Goal: Transaction & Acquisition: Purchase product/service

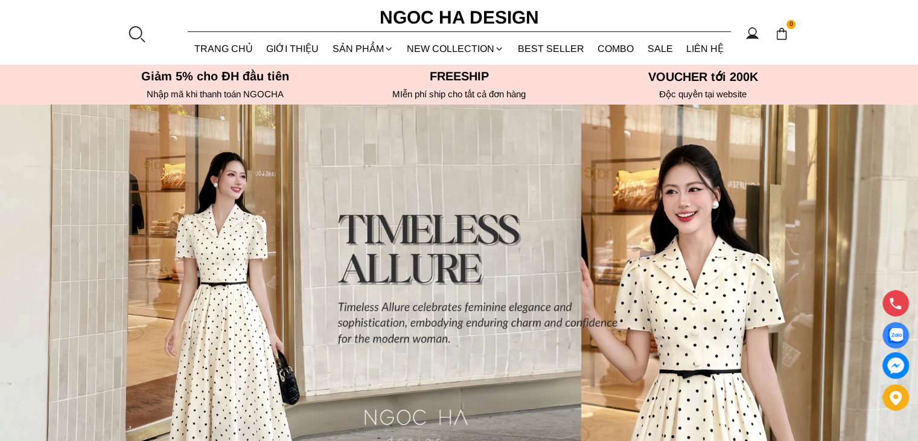
click at [135, 30] on div at bounding box center [136, 34] width 18 height 18
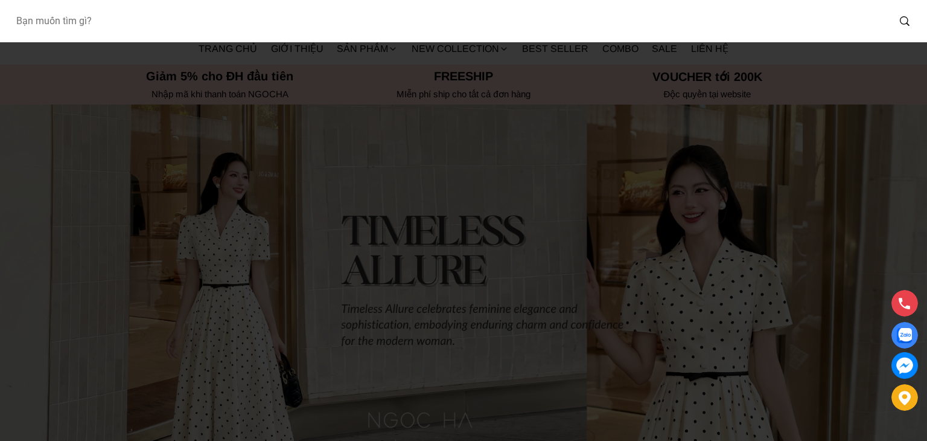
click at [147, 22] on input "Input search Bạn muốn tìm gì?" at bounding box center [447, 21] width 882 height 28
type input "peplum"
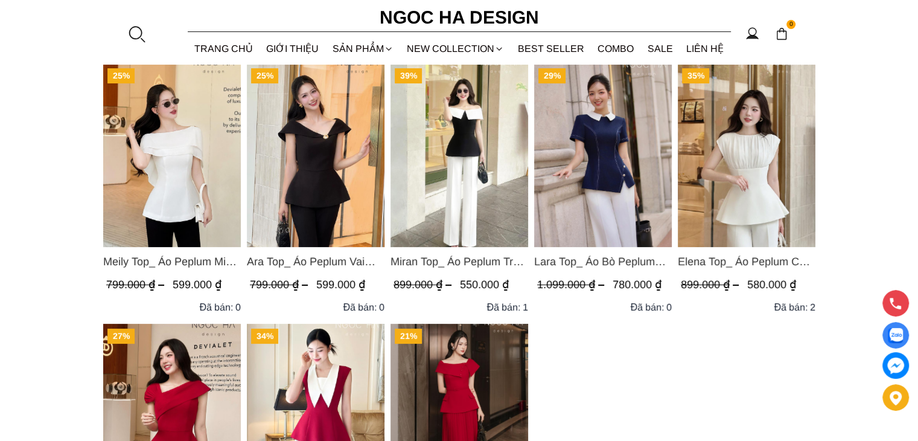
scroll to position [126, 0]
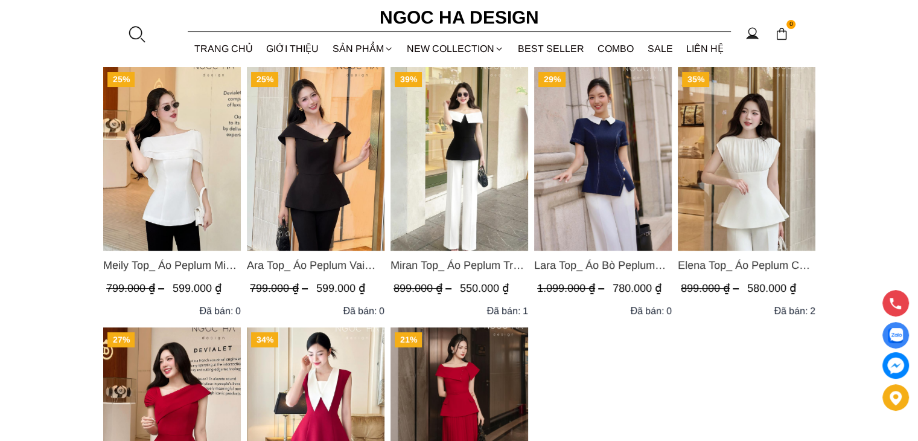
click at [757, 203] on img "Product image - Elena Top_ Áo Peplum Cổ Nhún Màu Trắng A1066" at bounding box center [747, 158] width 138 height 183
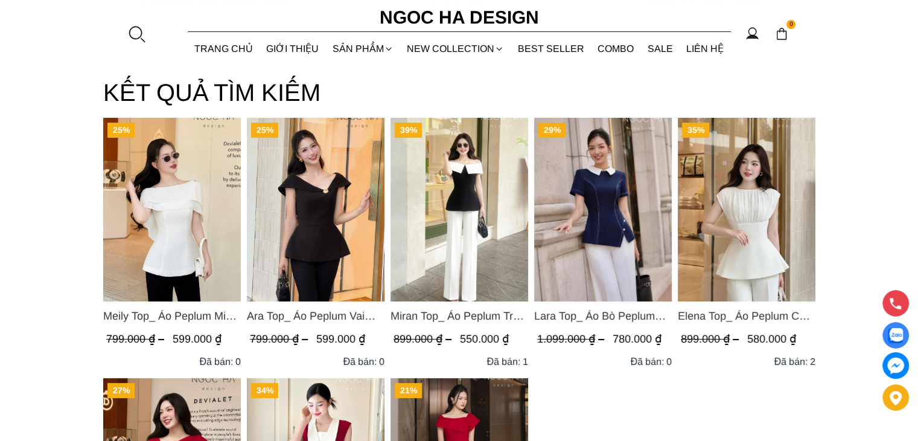
scroll to position [74, 0]
click at [176, 315] on span "Meily Top_ Áo Peplum Mix Choàng Vai Vải Tơ Màu Trắng A1086" at bounding box center [172, 316] width 138 height 17
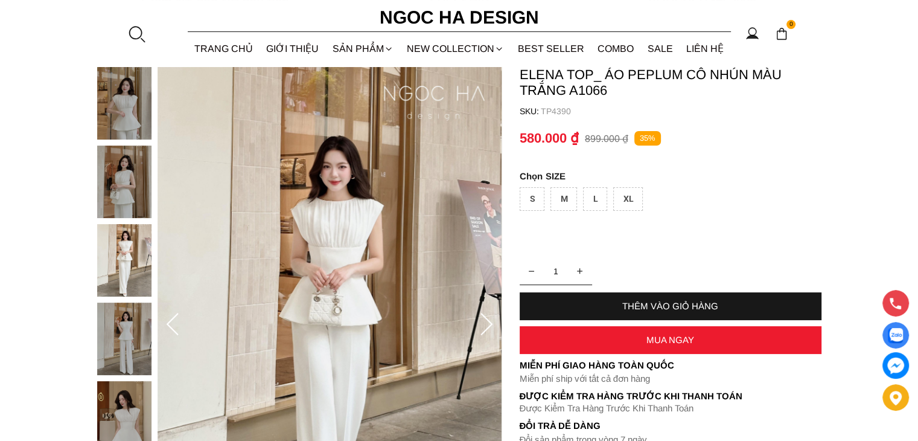
scroll to position [74, 0]
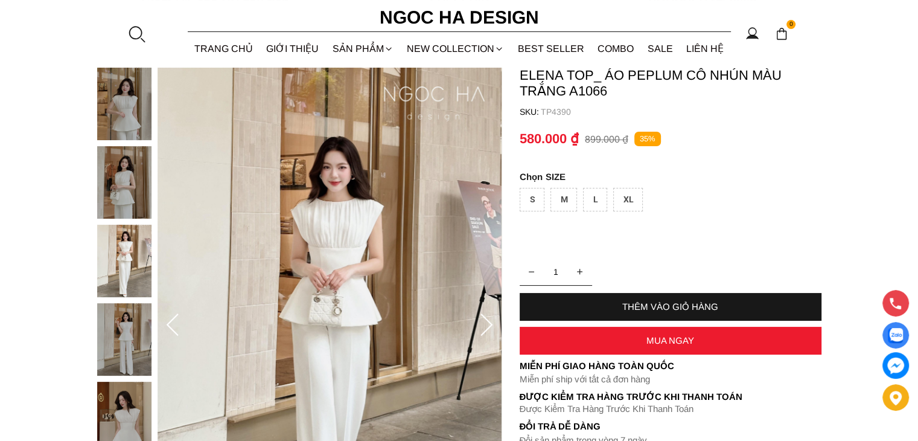
click at [127, 187] on img at bounding box center [124, 182] width 54 height 72
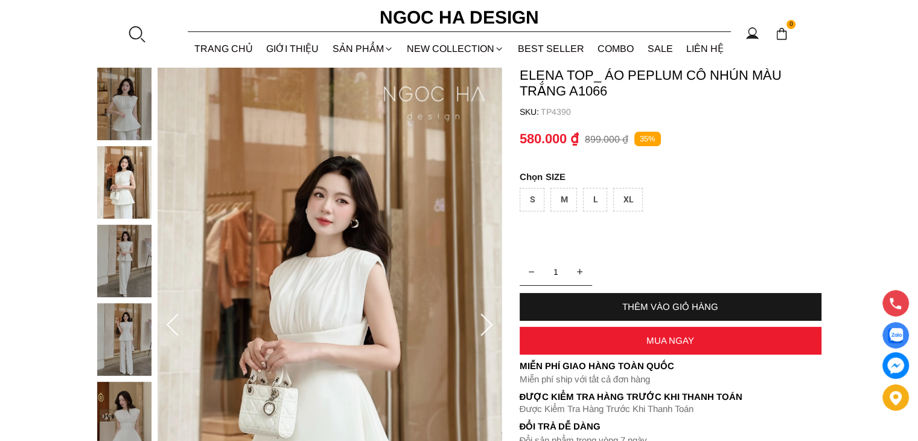
click at [113, 276] on img at bounding box center [124, 261] width 54 height 72
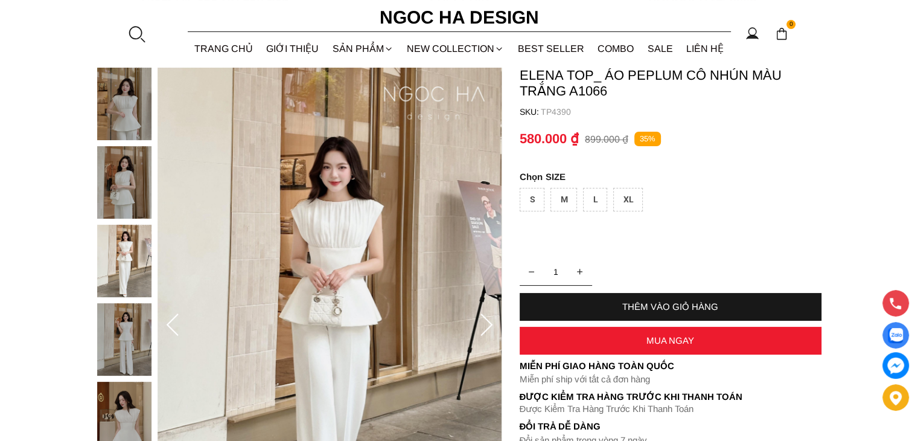
click at [129, 328] on img at bounding box center [124, 339] width 54 height 72
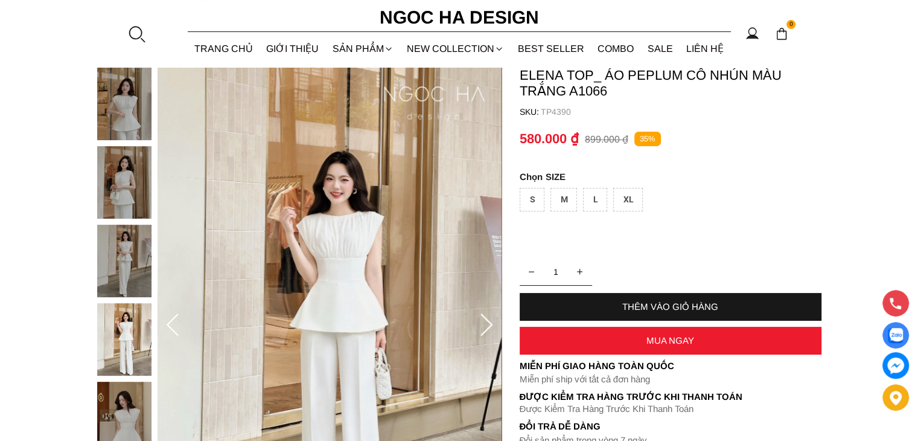
click at [122, 400] on img at bounding box center [124, 417] width 54 height 72
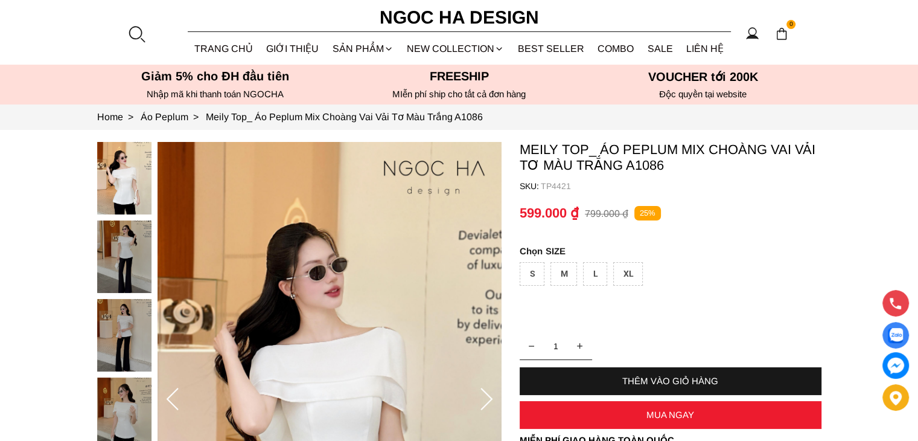
click at [116, 260] on img at bounding box center [124, 256] width 54 height 72
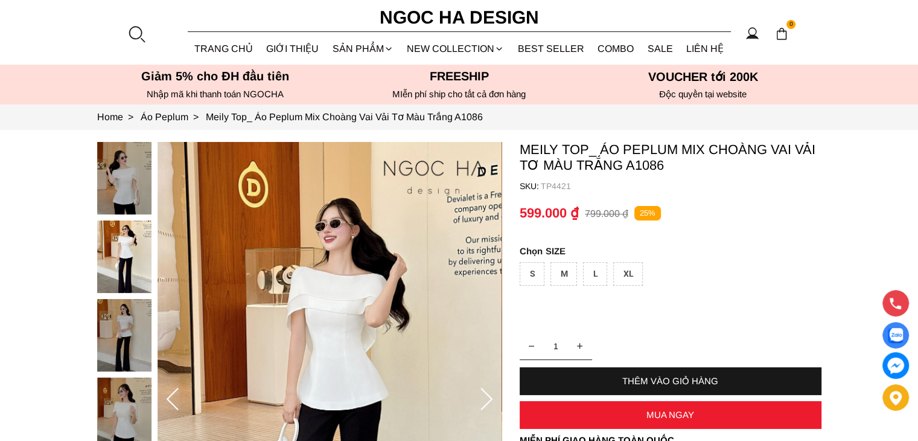
click at [136, 330] on img at bounding box center [124, 335] width 54 height 72
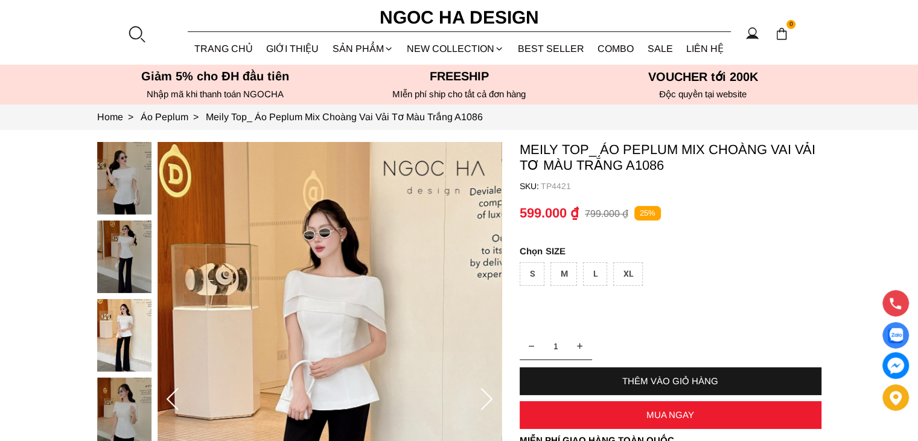
click at [135, 400] on img at bounding box center [124, 413] width 54 height 72
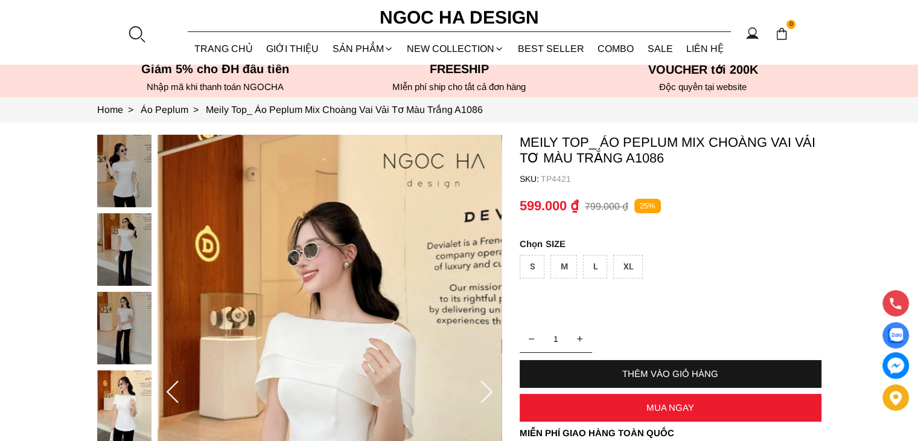
scroll to position [7, 0]
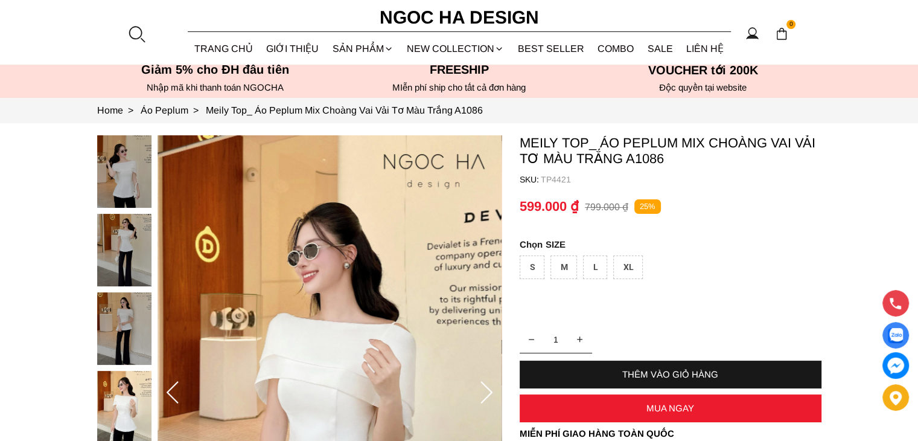
click at [130, 153] on div at bounding box center [127, 331] width 60 height 392
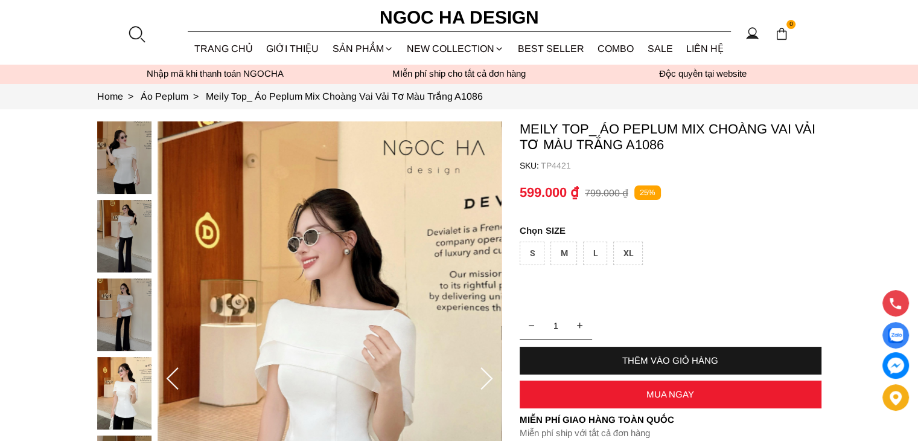
scroll to position [11, 0]
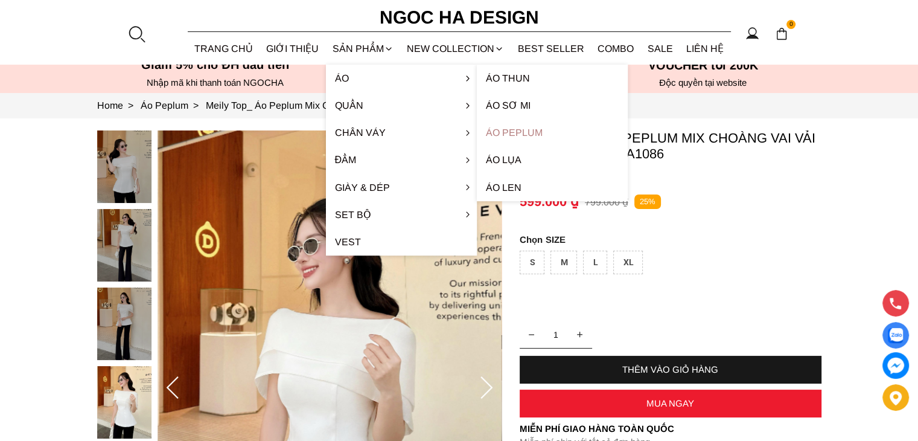
click at [506, 128] on link "Áo Peplum" at bounding box center [552, 132] width 151 height 27
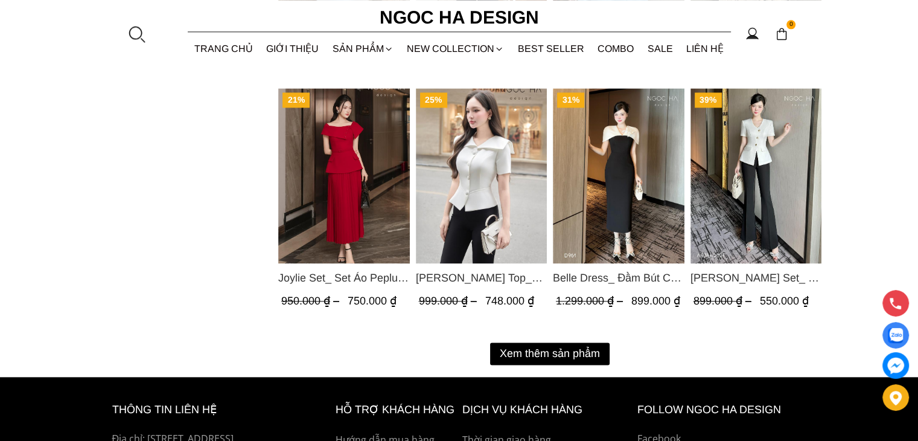
scroll to position [1520, 0]
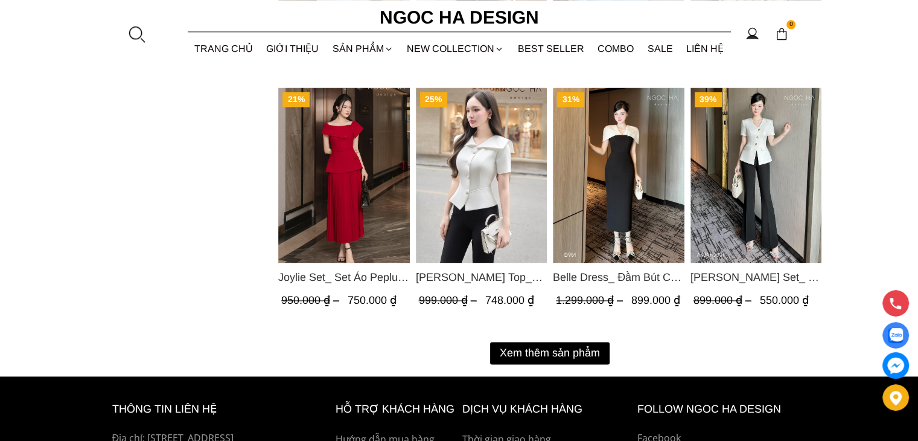
click at [579, 350] on button "Xem thêm sản phẩm" at bounding box center [550, 353] width 120 height 22
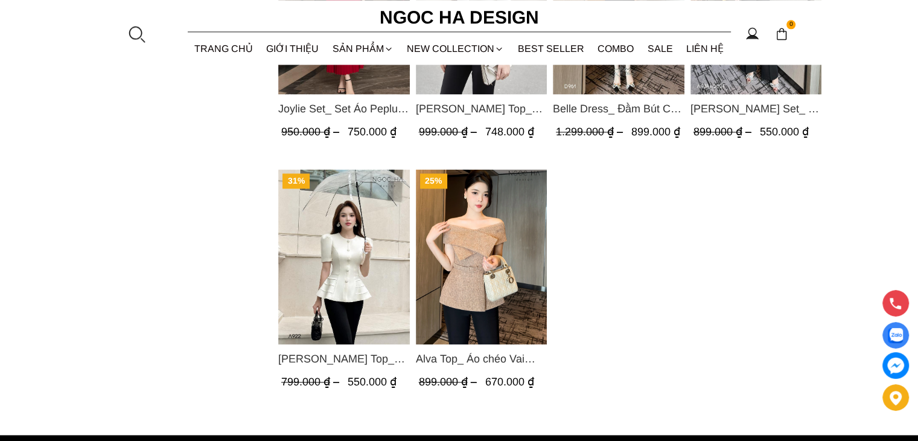
scroll to position [1690, 0]
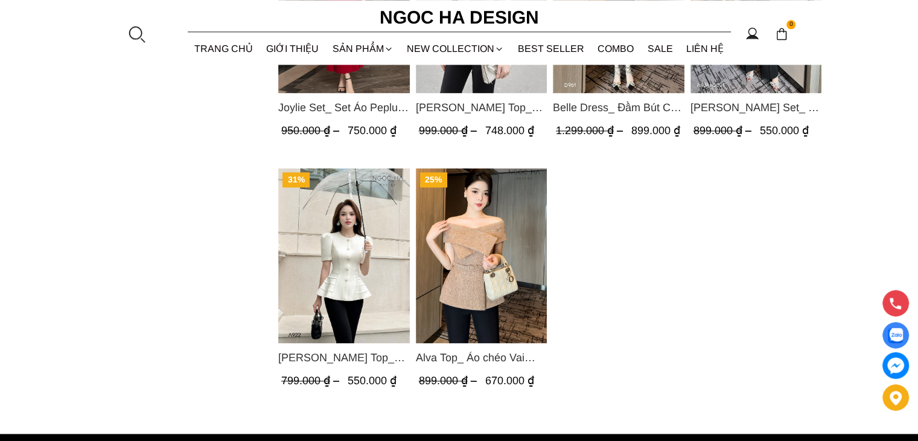
click at [351, 273] on img "Product image - Ellie Top_ Áo Cổ Tròn Tùng May Gân Nổi Màu Kem A922" at bounding box center [344, 255] width 132 height 175
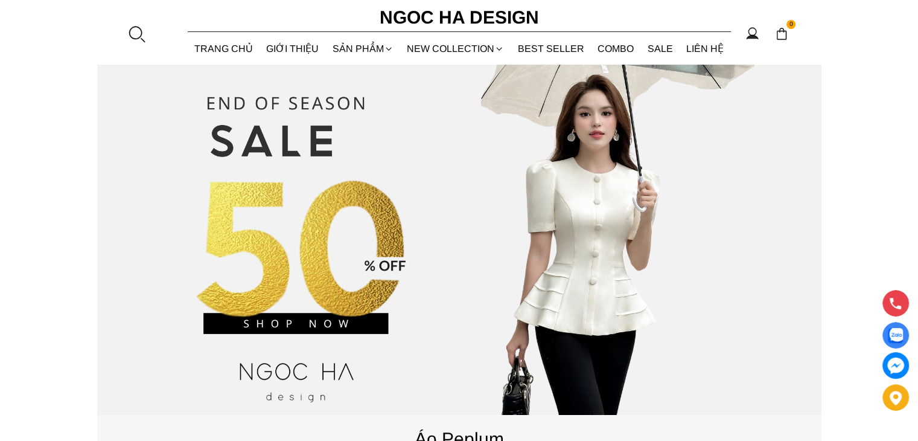
scroll to position [108, 0]
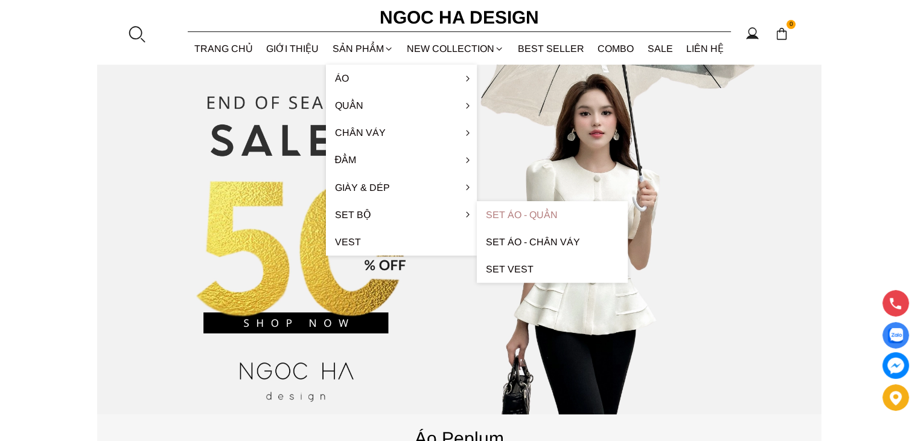
click at [528, 215] on link "Set Áo - Quần" at bounding box center [552, 214] width 151 height 27
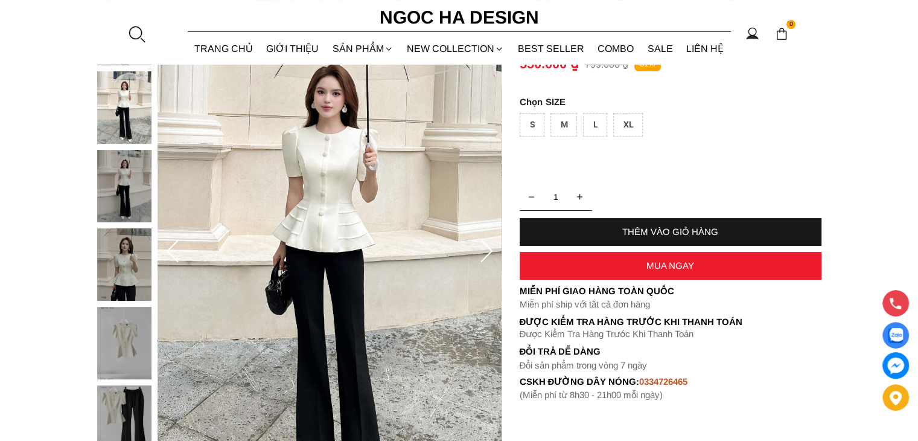
scroll to position [148, 0]
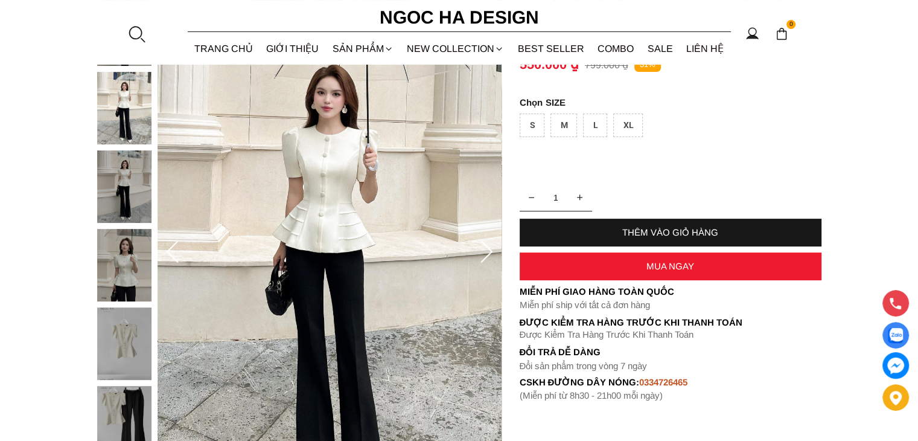
click at [485, 249] on icon at bounding box center [486, 252] width 24 height 24
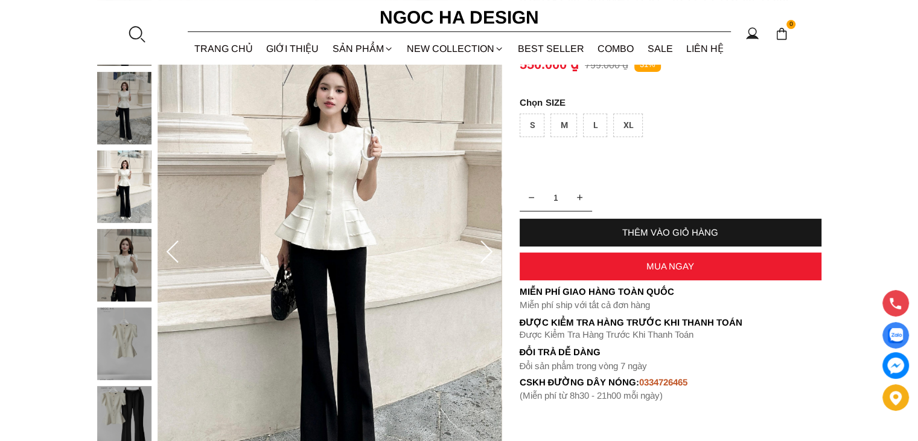
click at [485, 249] on icon at bounding box center [486, 252] width 24 height 24
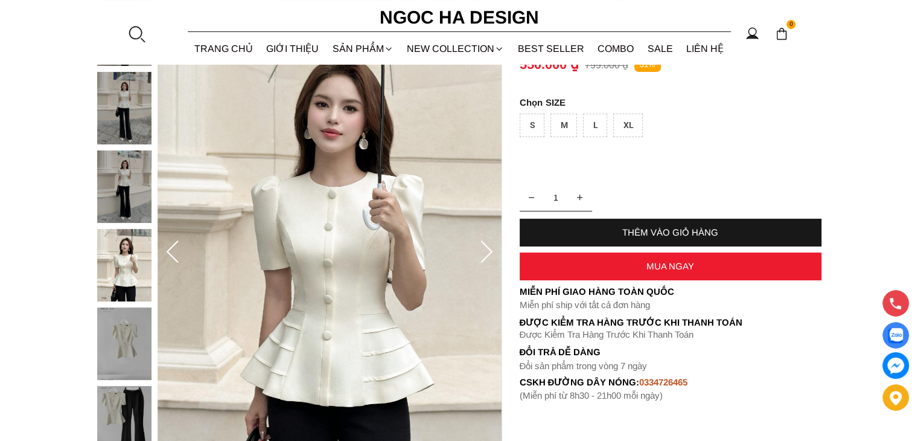
click at [485, 249] on icon at bounding box center [486, 252] width 24 height 24
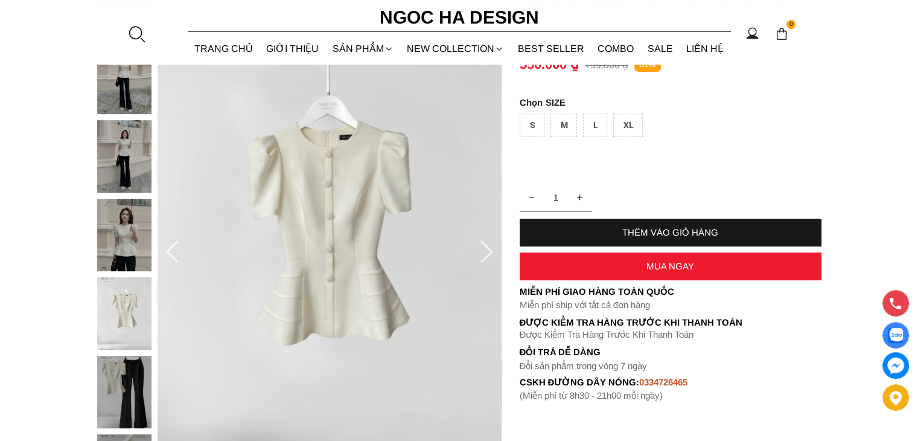
click at [485, 249] on icon at bounding box center [486, 252] width 24 height 24
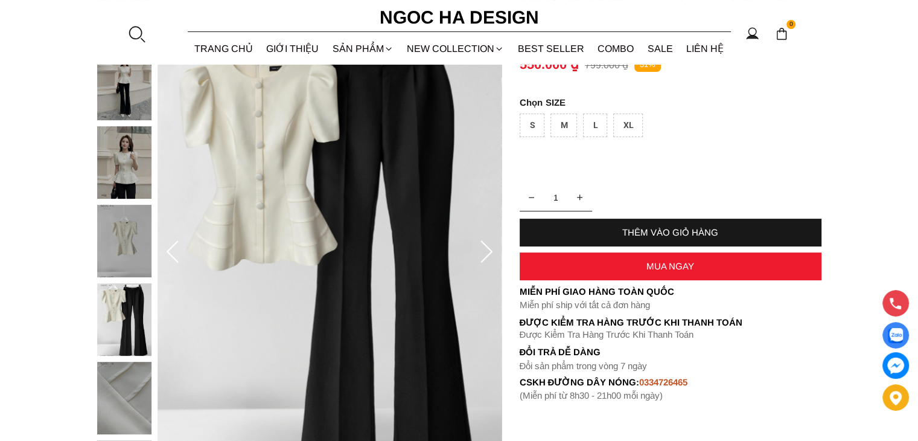
click at [485, 249] on icon at bounding box center [486, 252] width 24 height 24
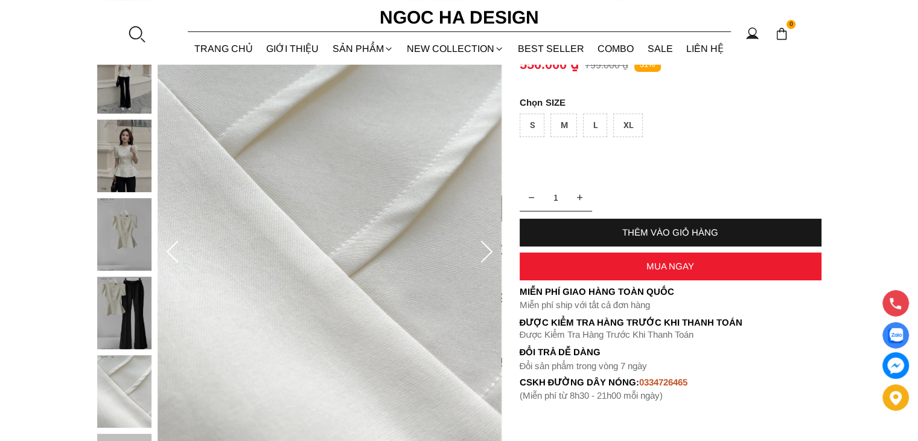
click at [485, 249] on icon at bounding box center [486, 252] width 24 height 24
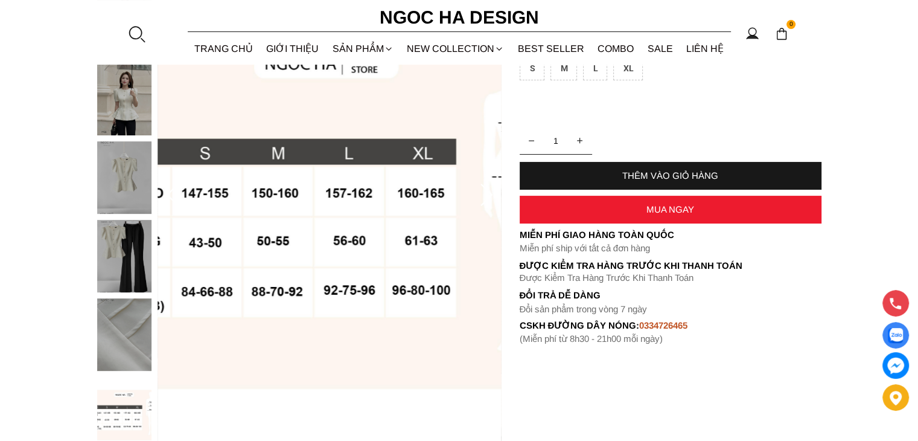
scroll to position [249, 0]
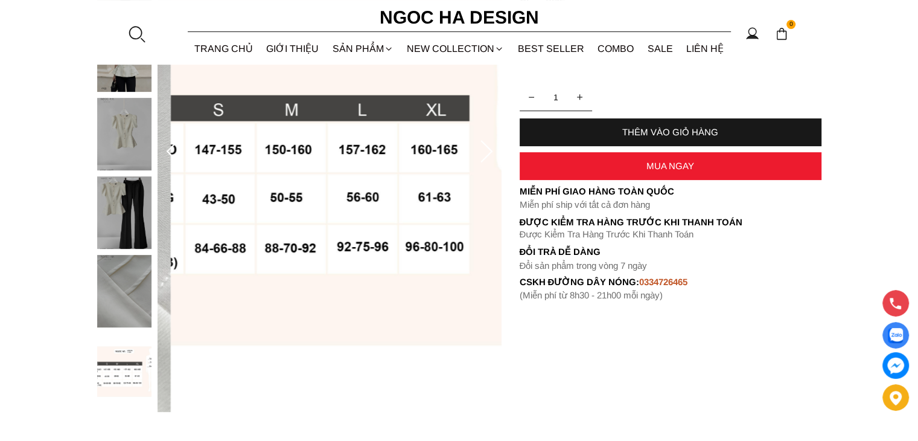
drag, startPoint x: 349, startPoint y: 292, endPoint x: 360, endPoint y: 287, distance: 11.1
click at [360, 287] on img at bounding box center [343, 152] width 344 height 518
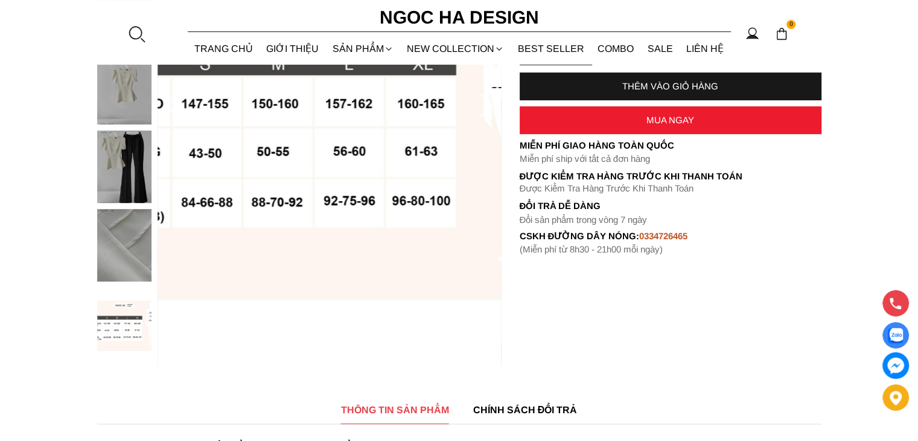
scroll to position [148, 0]
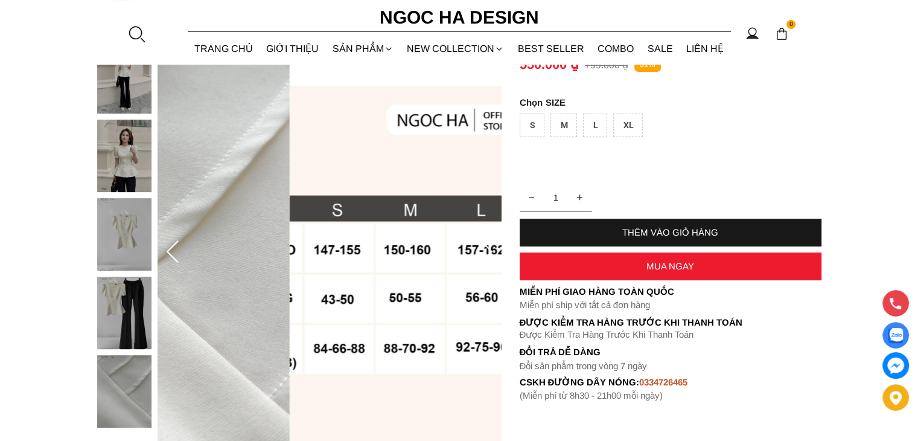
drag, startPoint x: 283, startPoint y: 249, endPoint x: 377, endPoint y: 250, distance: 94.2
click at [377, 250] on img at bounding box center [462, 252] width 344 height 518
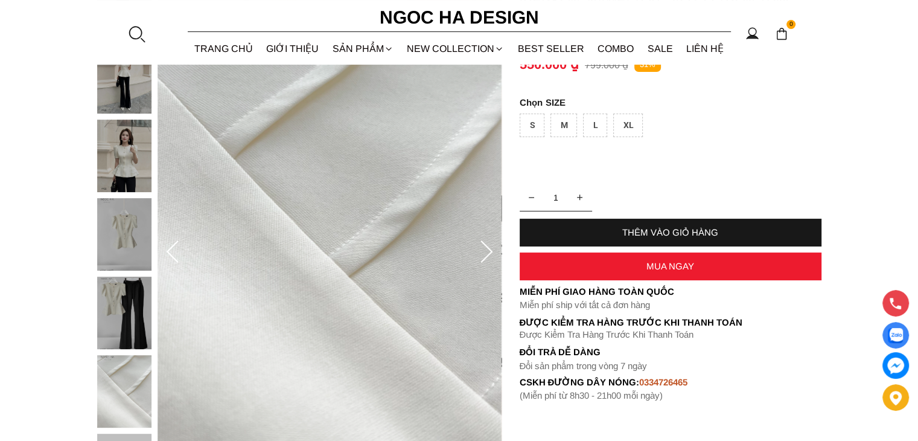
click at [176, 249] on icon at bounding box center [173, 252] width 24 height 24
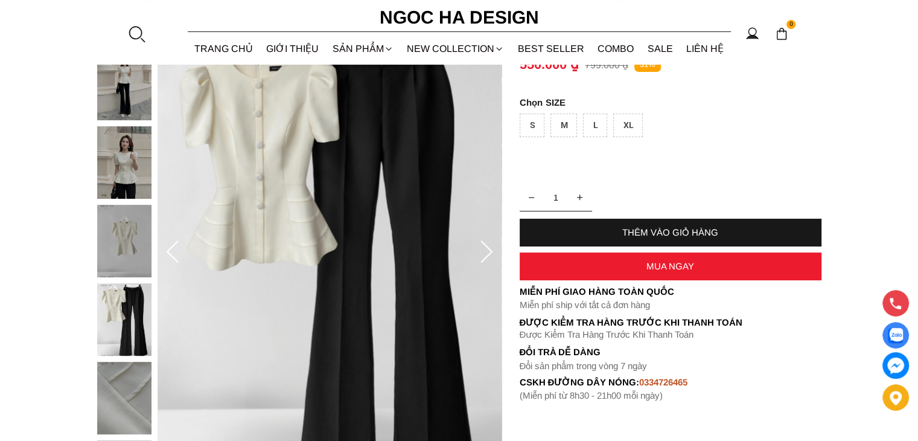
click at [488, 258] on icon at bounding box center [486, 252] width 24 height 24
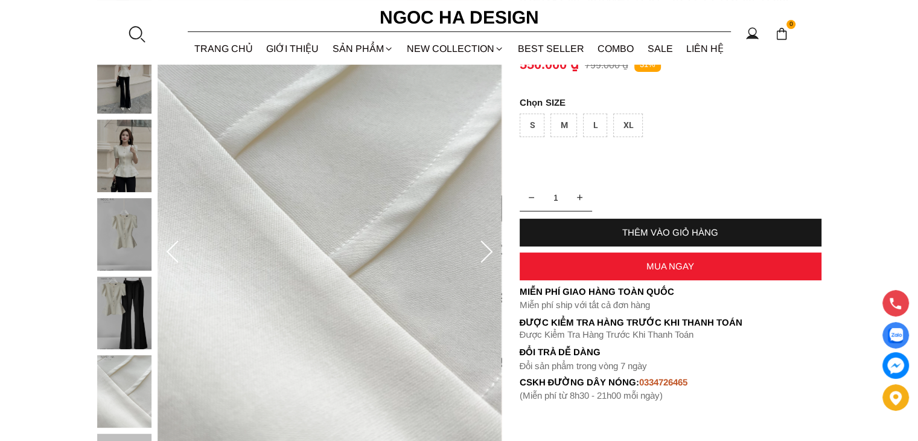
click at [488, 258] on icon at bounding box center [486, 252] width 24 height 24
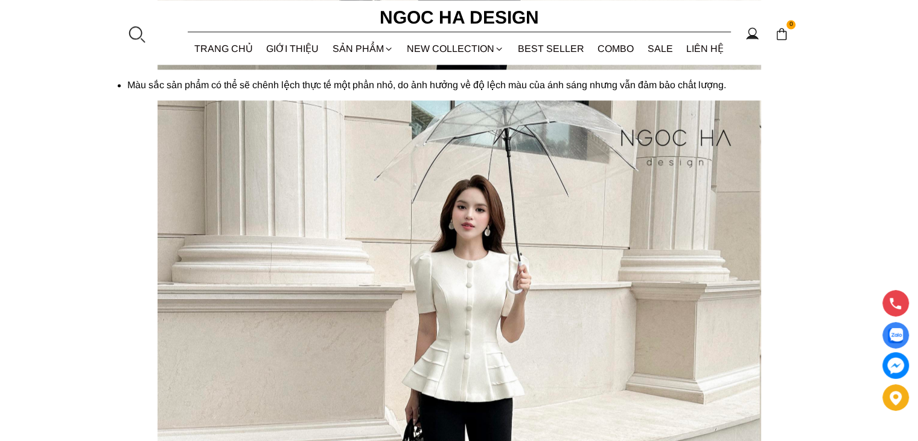
scroll to position [1959, 0]
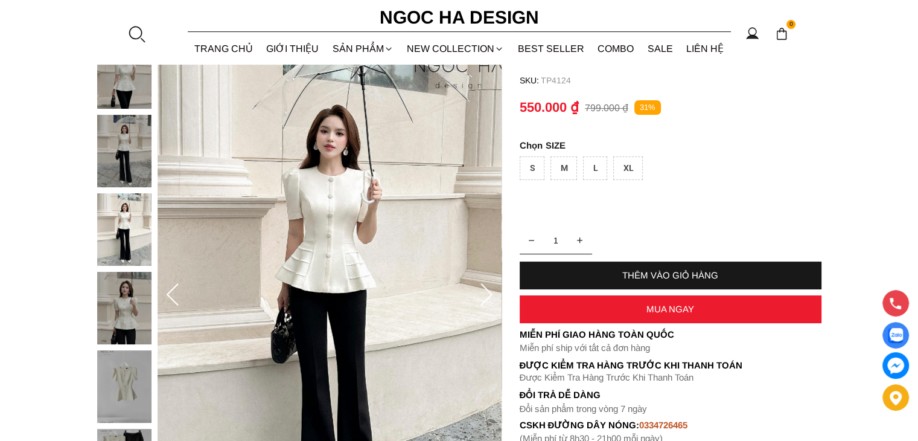
scroll to position [100, 0]
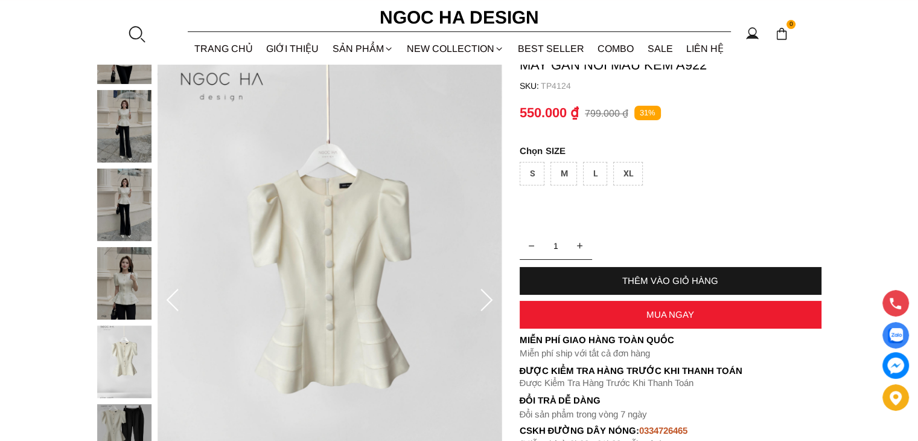
click at [129, 125] on div at bounding box center [127, 325] width 60 height 628
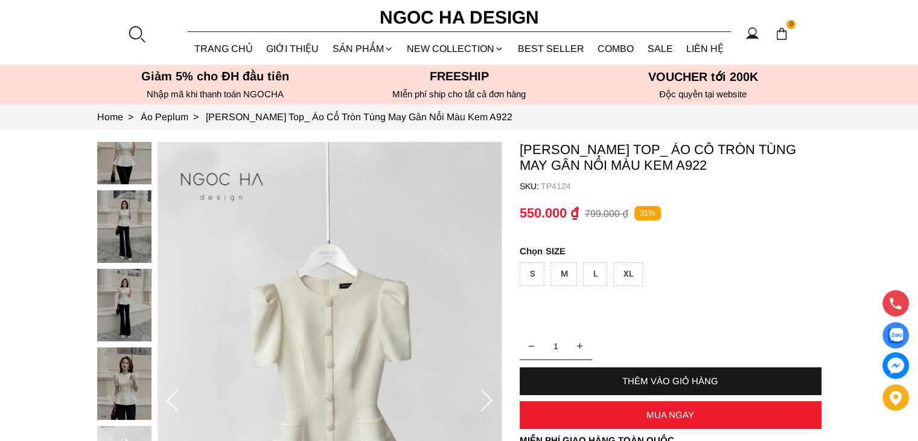
scroll to position [0, 0]
click at [140, 165] on img at bounding box center [124, 148] width 54 height 72
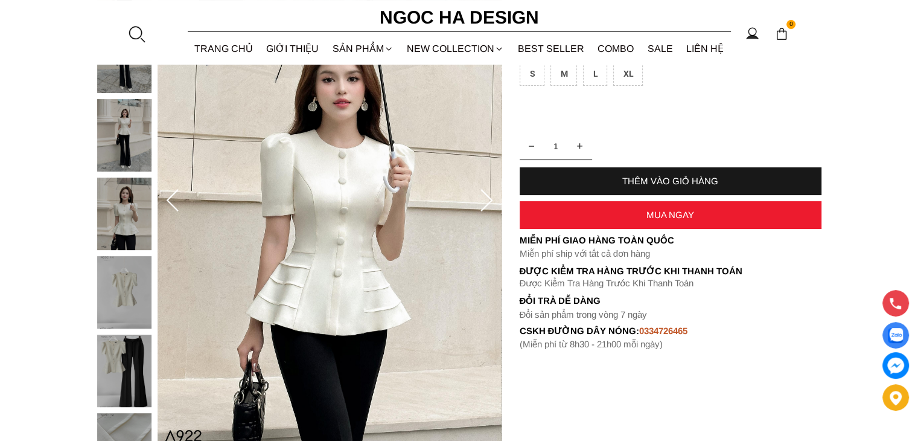
scroll to position [201, 0]
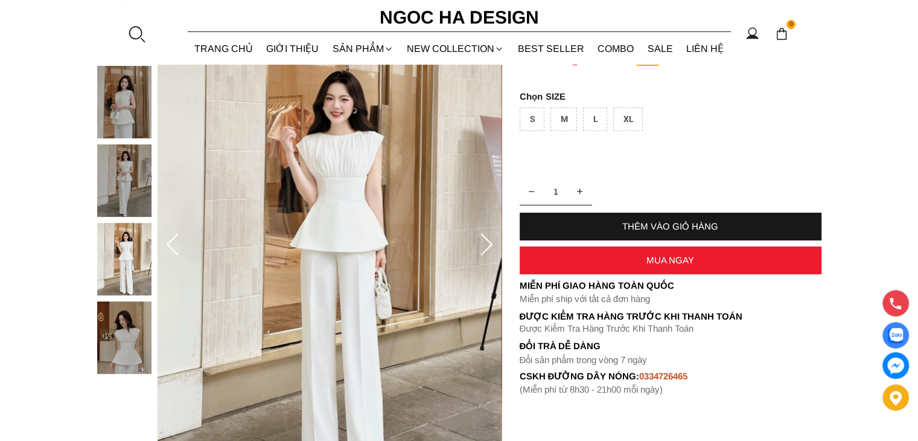
scroll to position [201, 0]
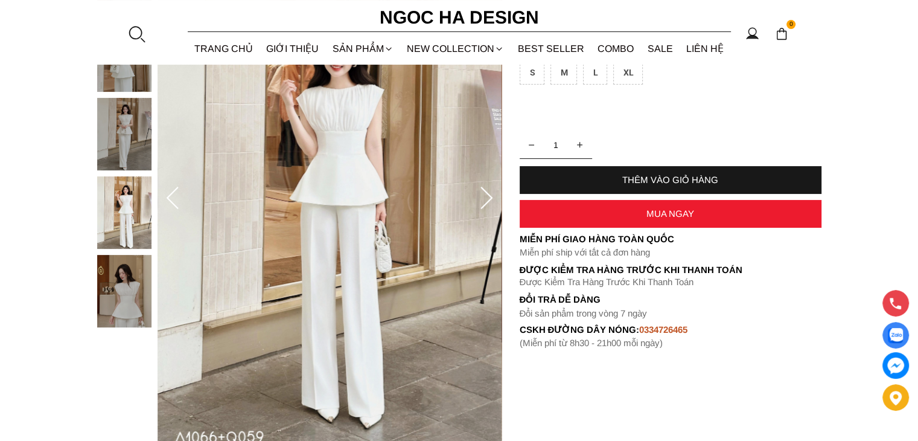
click at [478, 197] on icon at bounding box center [486, 199] width 24 height 24
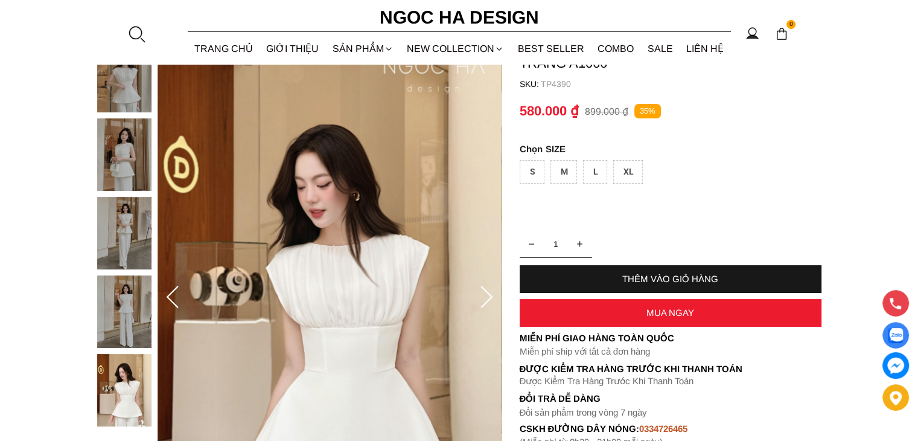
scroll to position [100, 0]
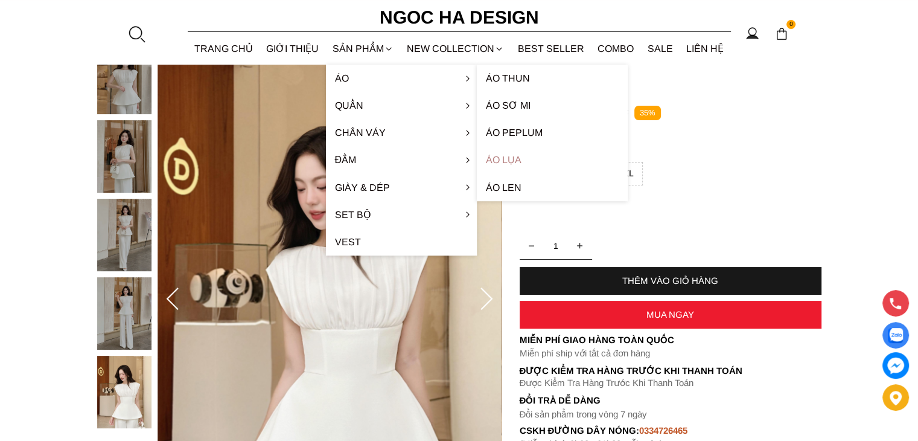
click at [512, 160] on link "Áo lụa" at bounding box center [552, 159] width 151 height 27
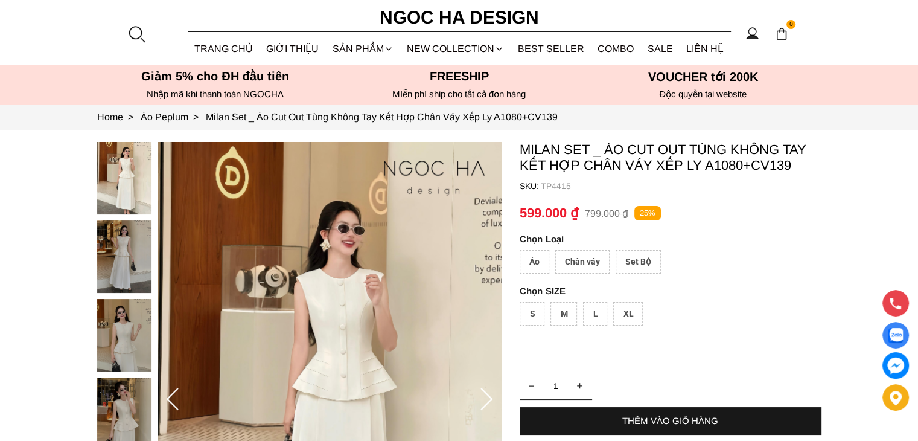
scroll to position [100, 0]
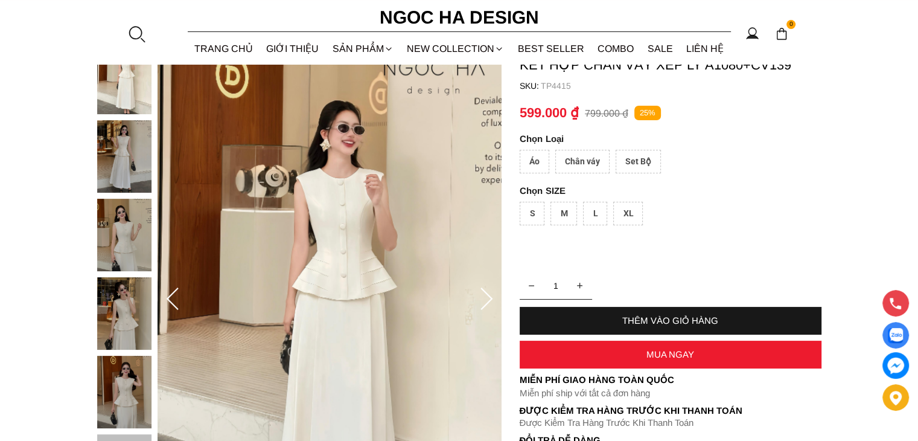
click at [132, 160] on div at bounding box center [127, 277] width 60 height 471
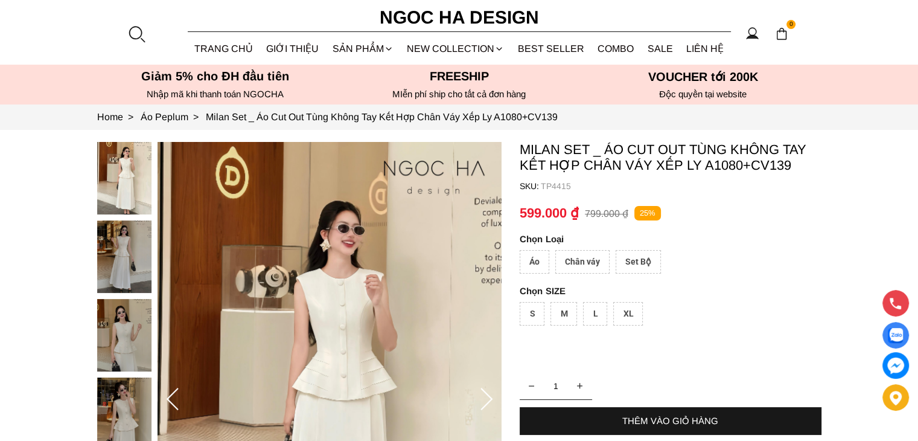
scroll to position [0, 0]
click at [123, 187] on img at bounding box center [124, 178] width 54 height 72
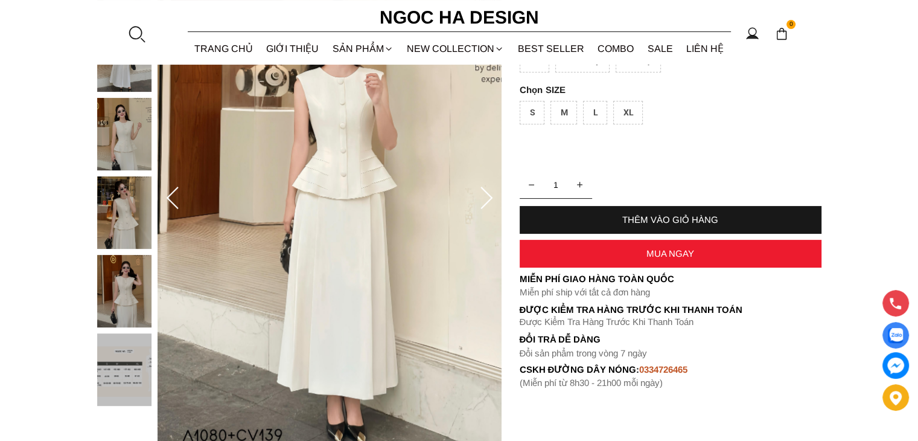
click at [130, 215] on img at bounding box center [124, 212] width 54 height 72
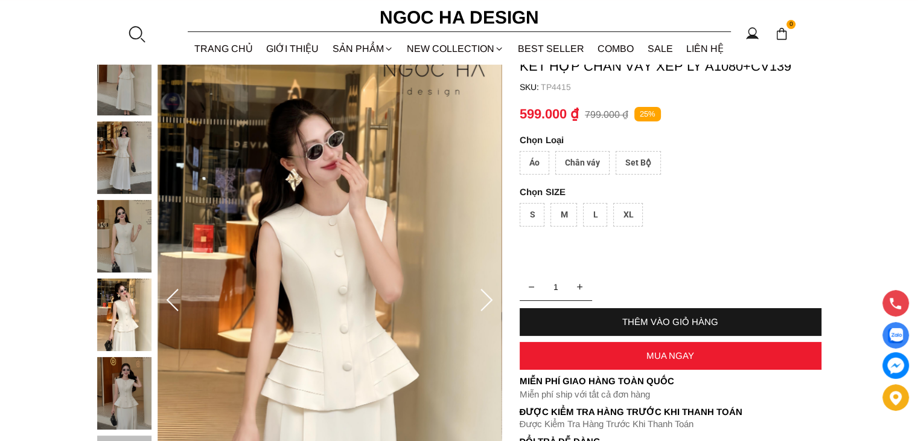
scroll to position [100, 0]
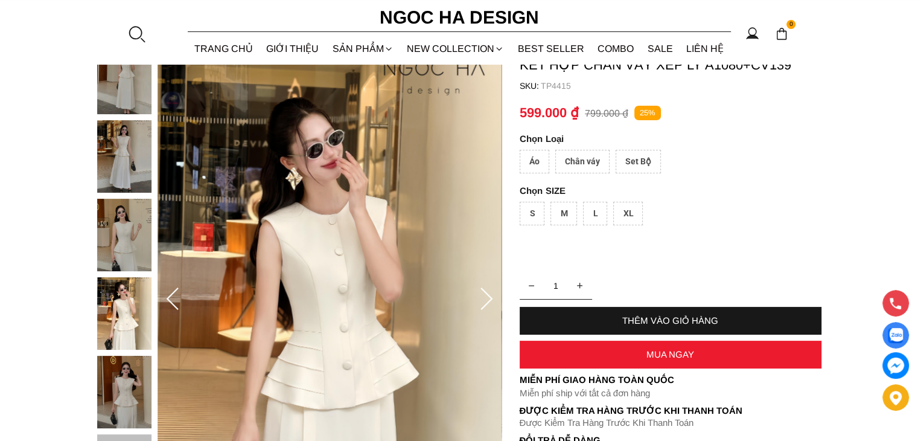
click at [561, 213] on div "M" at bounding box center [563, 214] width 27 height 24
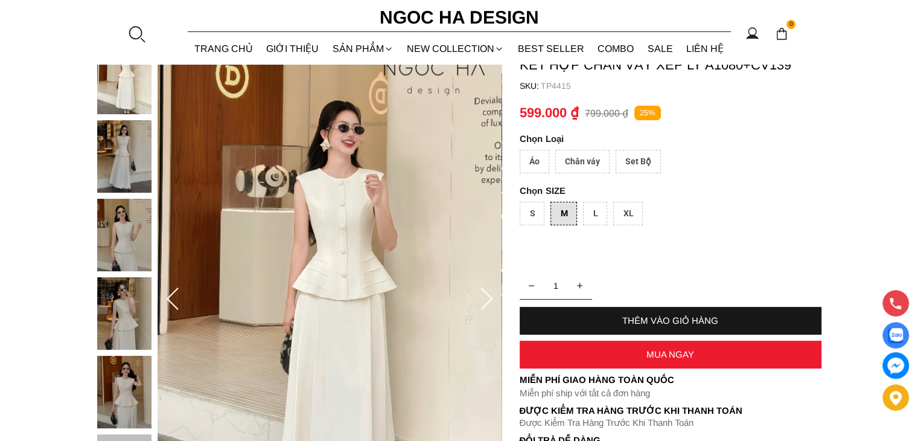
click at [136, 308] on img at bounding box center [124, 313] width 54 height 72
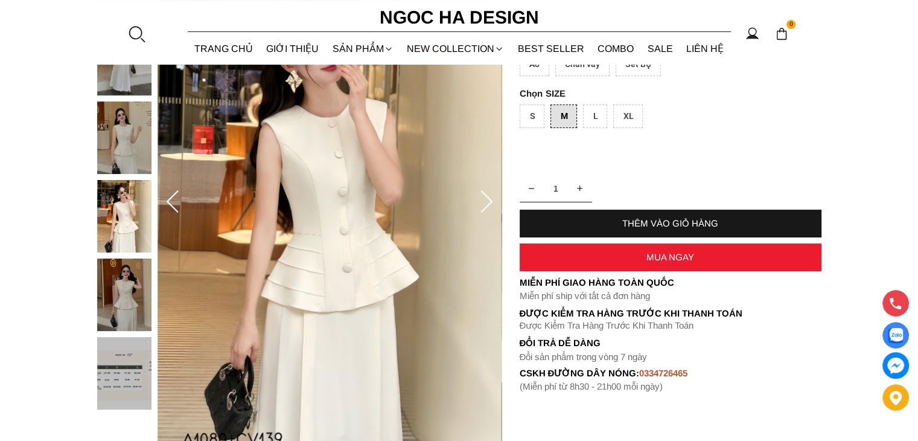
scroll to position [201, 0]
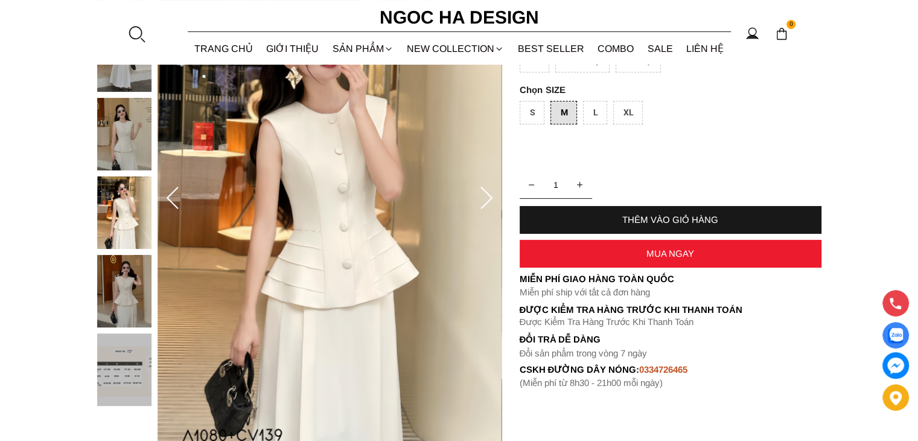
click at [130, 271] on img at bounding box center [124, 291] width 54 height 72
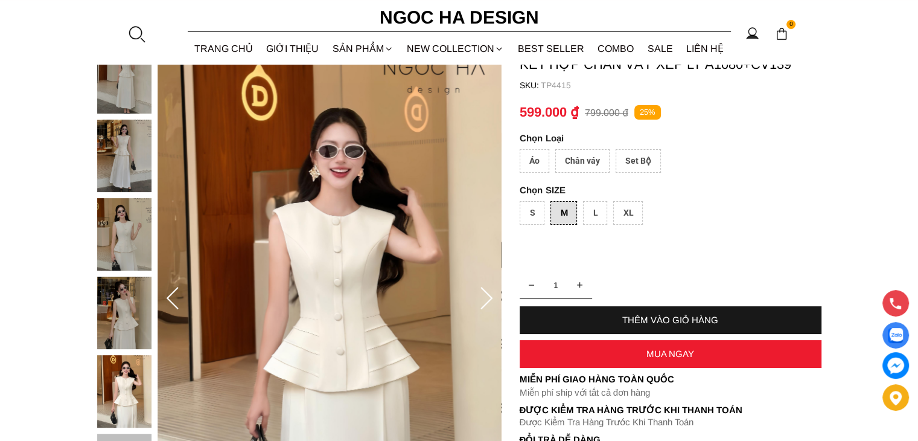
scroll to position [100, 0]
click at [131, 159] on img at bounding box center [124, 156] width 54 height 72
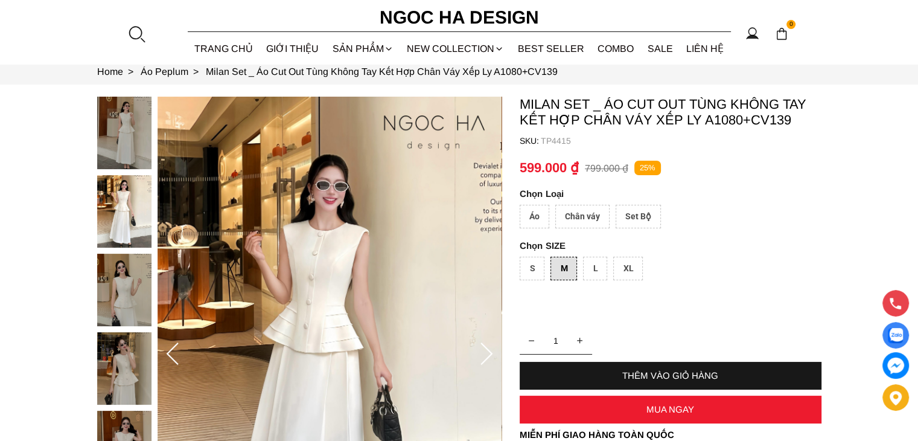
scroll to position [0, 0]
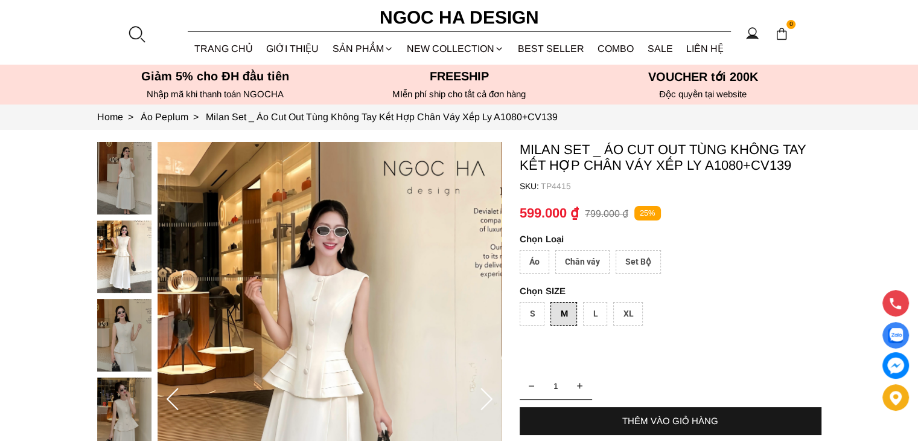
click at [135, 189] on img at bounding box center [124, 178] width 54 height 72
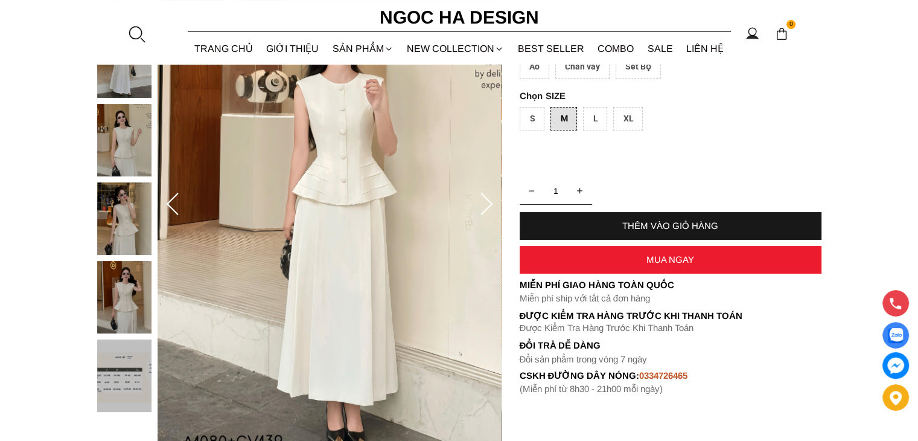
scroll to position [201, 0]
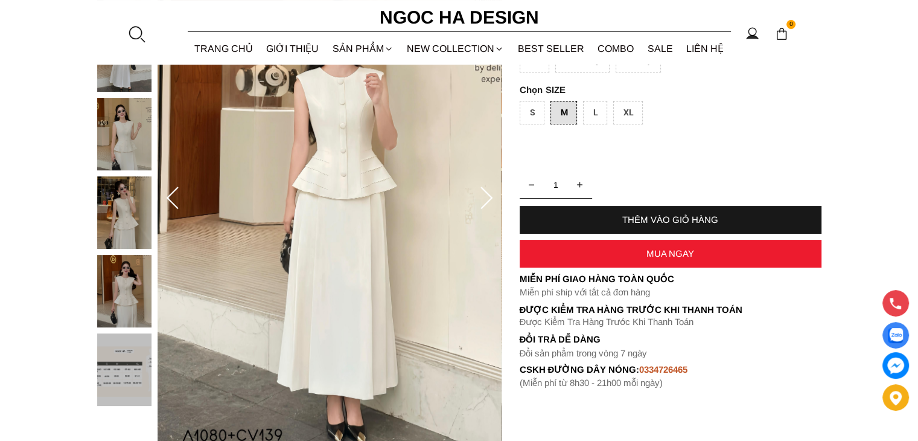
click at [688, 220] on div "THÊM VÀO GIỎ HÀNG" at bounding box center [671, 219] width 302 height 10
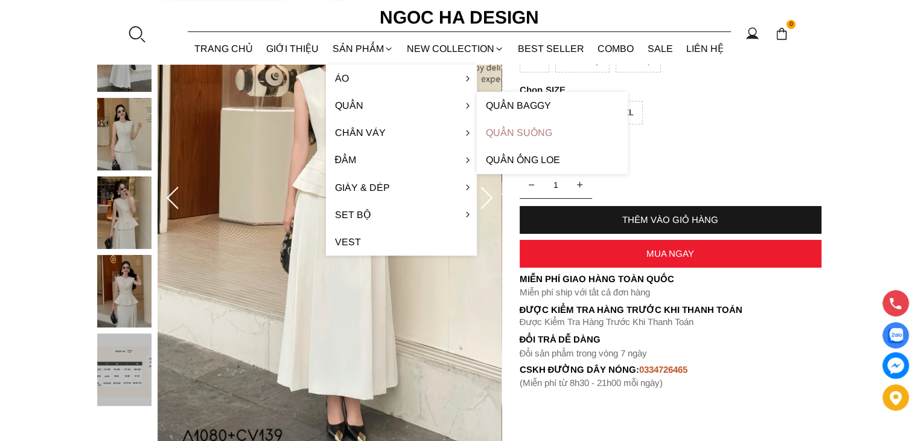
click at [509, 134] on link "Quần Suông" at bounding box center [552, 132] width 151 height 27
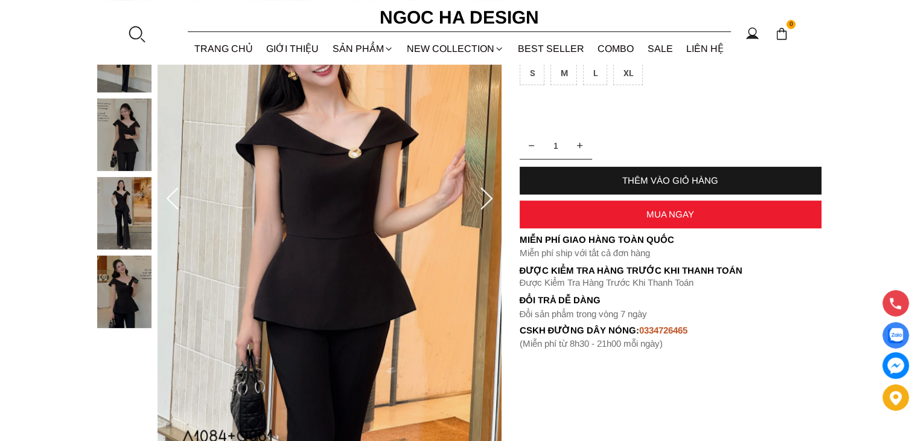
scroll to position [201, 0]
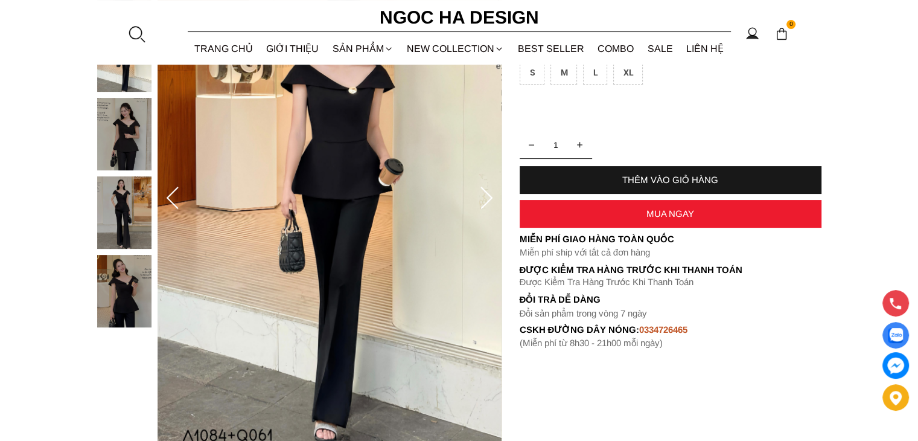
click at [486, 199] on icon at bounding box center [486, 199] width 24 height 24
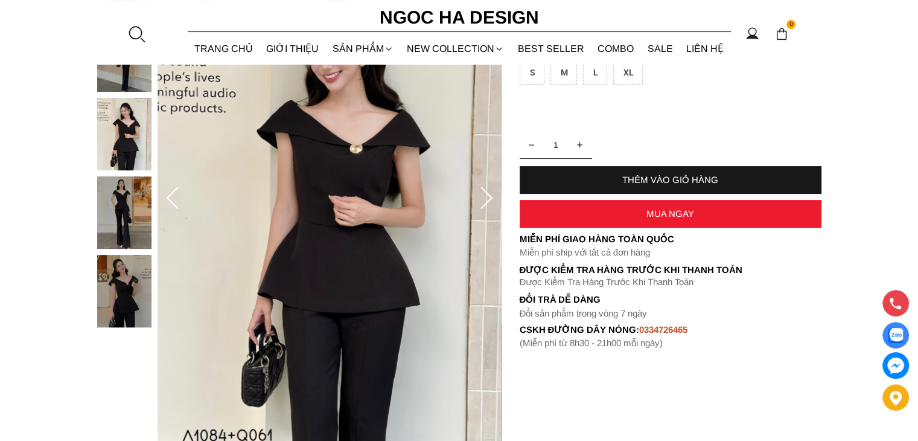
click at [485, 194] on icon at bounding box center [486, 199] width 24 height 24
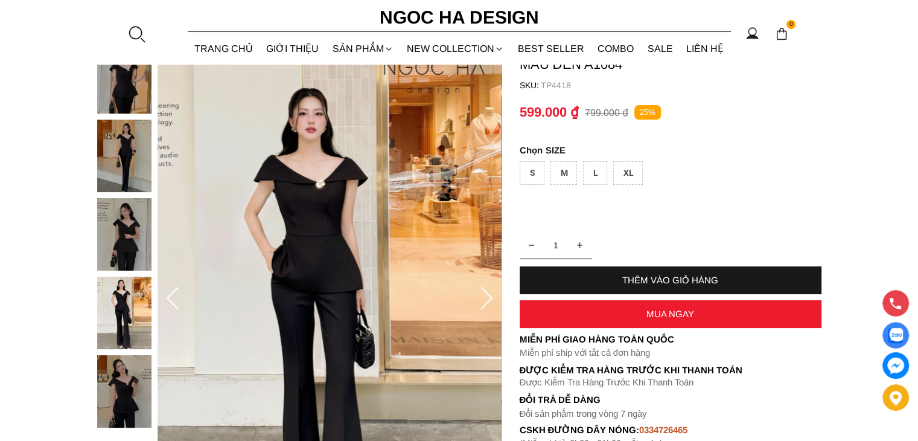
scroll to position [100, 0]
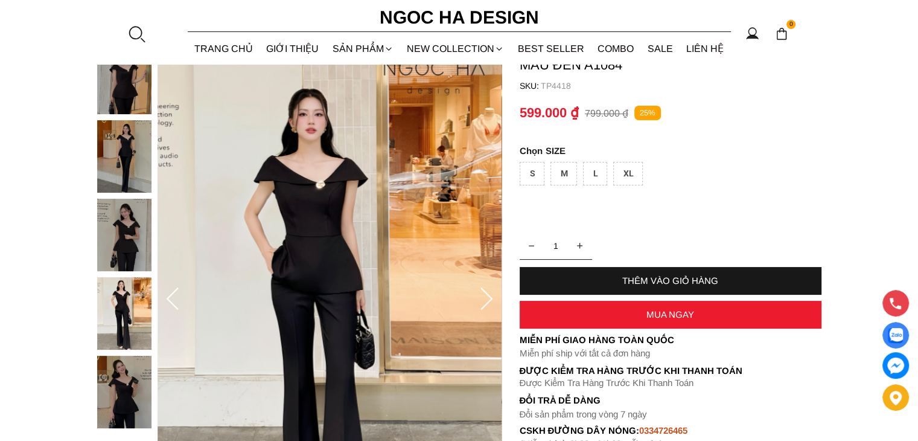
click at [483, 293] on icon at bounding box center [486, 299] width 24 height 24
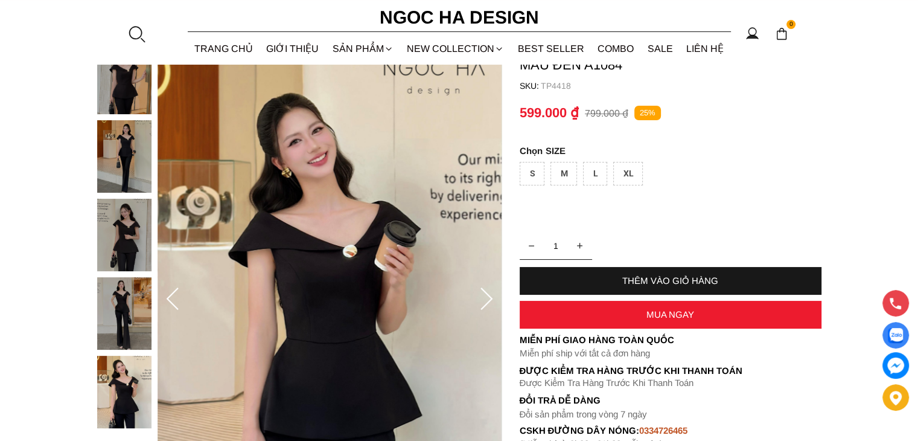
click at [484, 295] on icon at bounding box center [486, 299] width 24 height 24
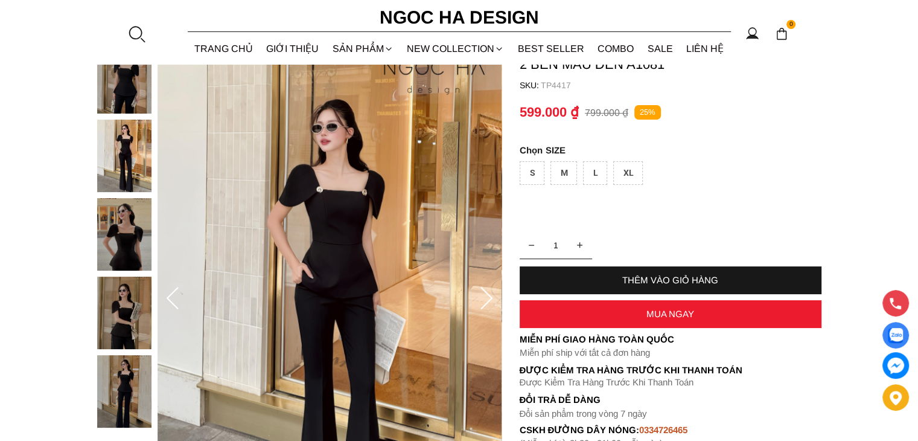
scroll to position [100, 0]
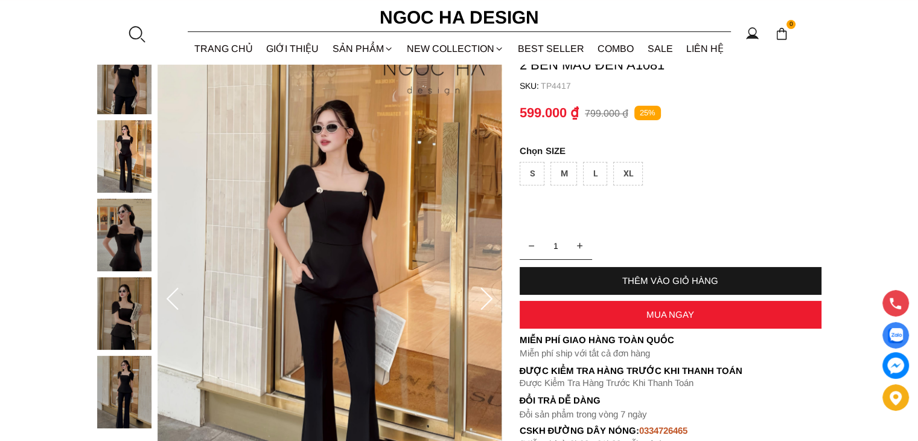
click at [109, 221] on div at bounding box center [127, 238] width 60 height 392
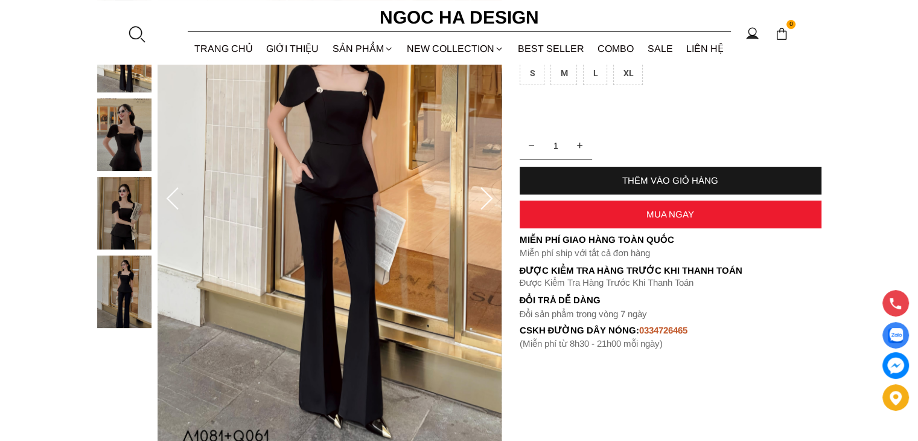
scroll to position [201, 0]
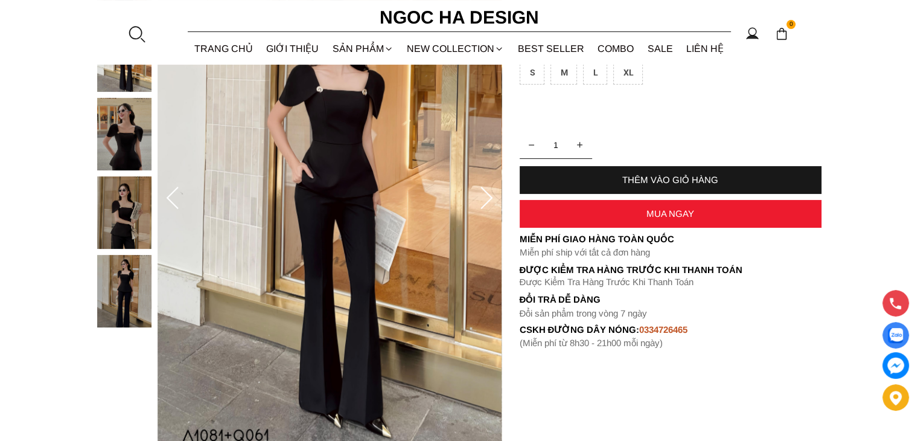
click at [114, 232] on img at bounding box center [124, 212] width 54 height 72
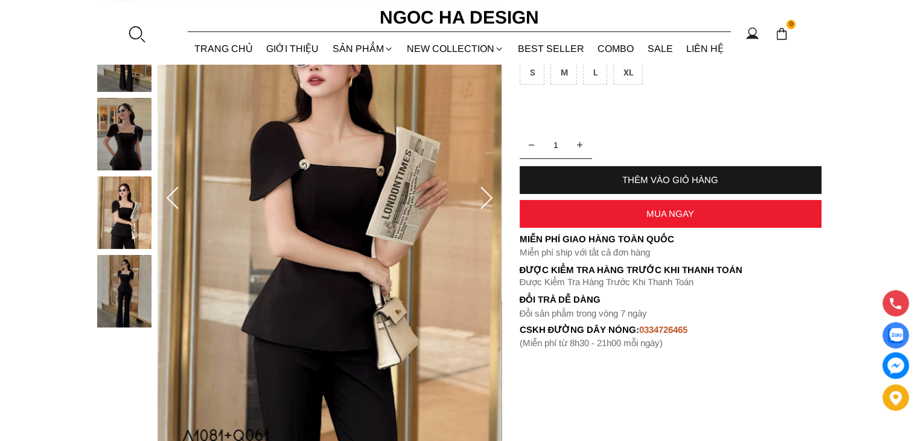
click at [129, 309] on img at bounding box center [124, 291] width 54 height 72
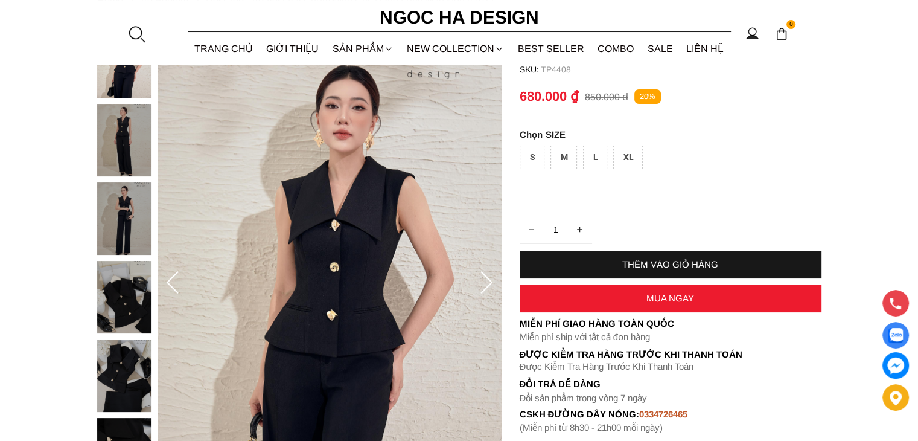
scroll to position [201, 0]
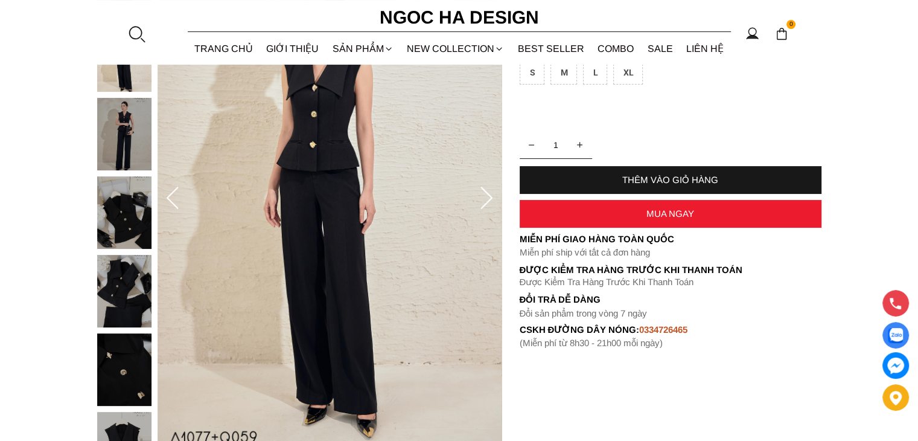
click at [135, 193] on div at bounding box center [127, 294] width 60 height 706
click at [124, 273] on div at bounding box center [127, 294] width 60 height 706
click at [113, 343] on div at bounding box center [127, 294] width 60 height 706
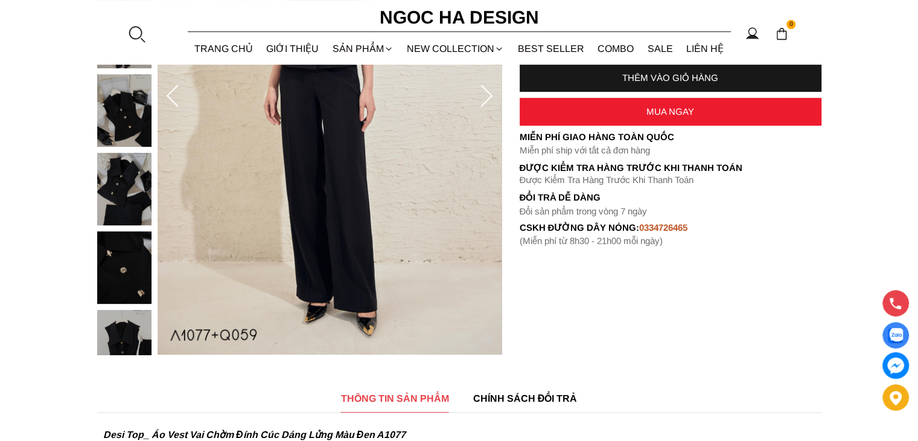
scroll to position [302, 0]
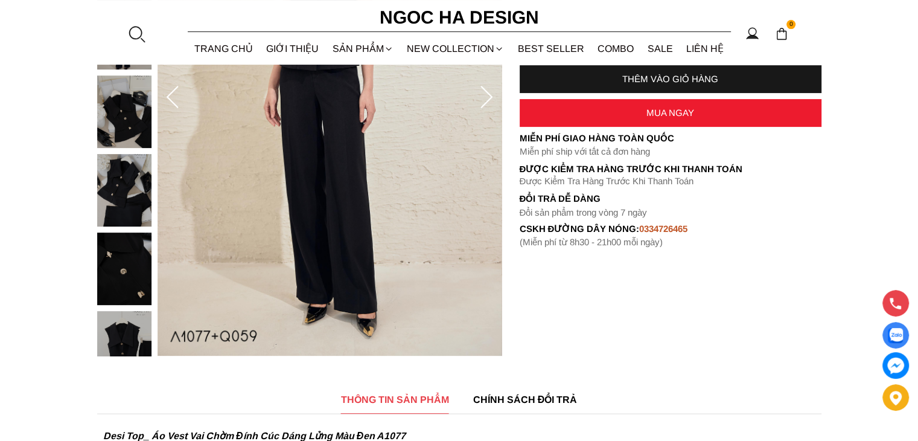
click at [132, 331] on img at bounding box center [124, 347] width 54 height 72
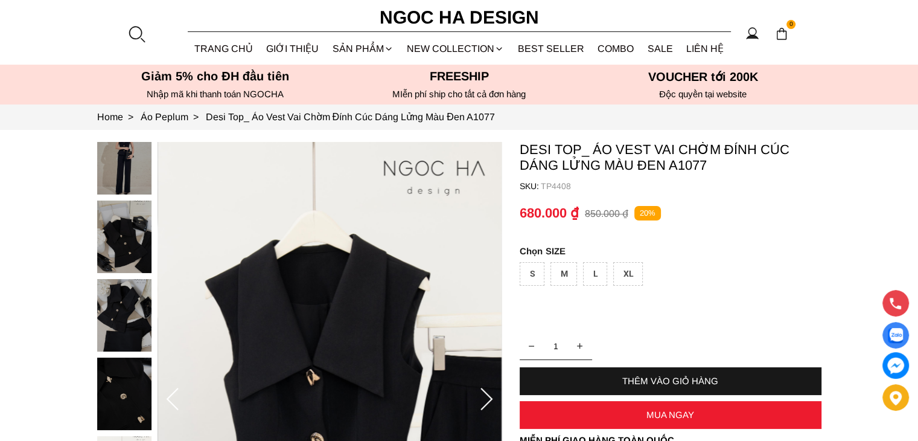
scroll to position [0, 0]
click at [126, 177] on div at bounding box center [127, 318] width 60 height 706
click at [124, 232] on img at bounding box center [124, 236] width 54 height 72
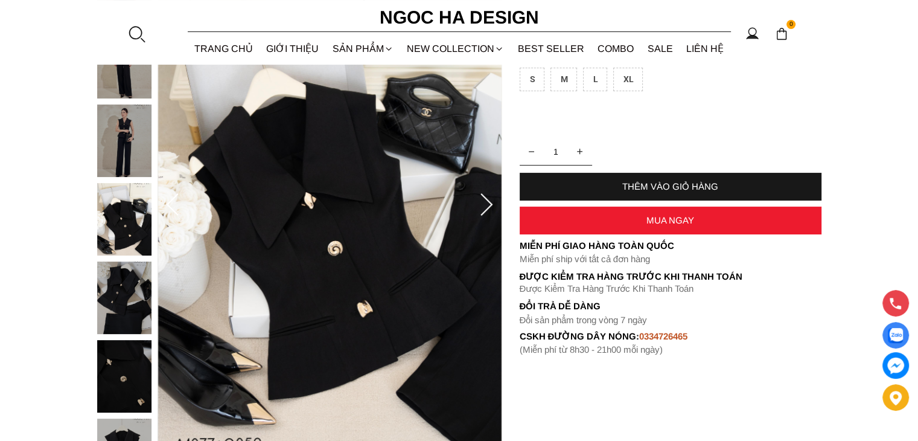
scroll to position [201, 0]
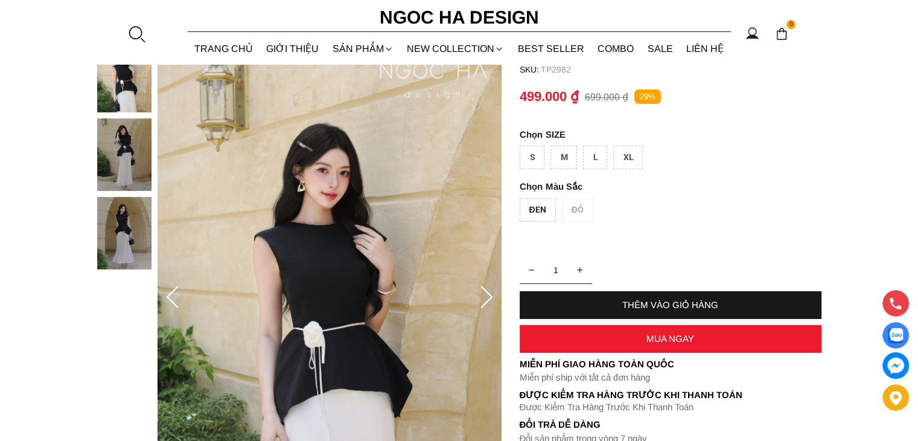
scroll to position [201, 0]
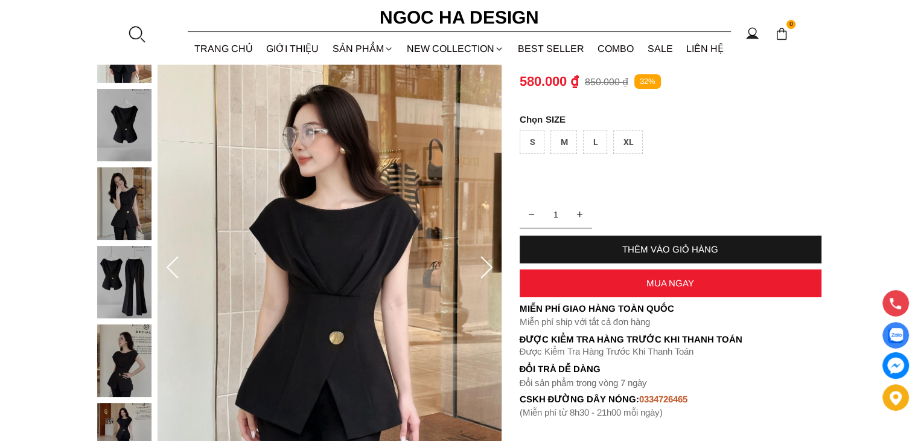
scroll to position [201, 0]
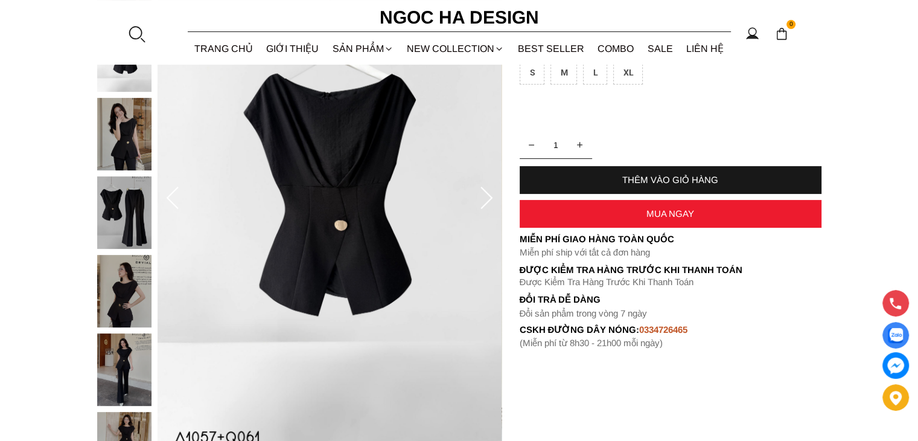
click at [127, 133] on div at bounding box center [127, 255] width 60 height 628
click at [121, 197] on img at bounding box center [124, 212] width 54 height 72
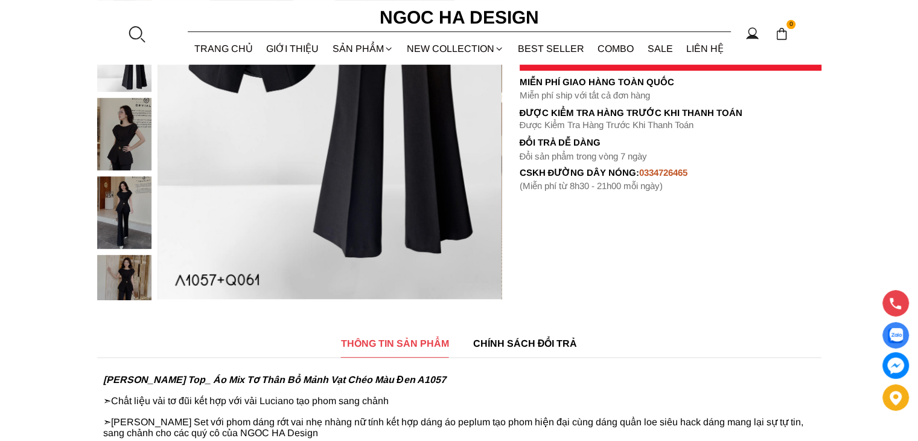
scroll to position [402, 0]
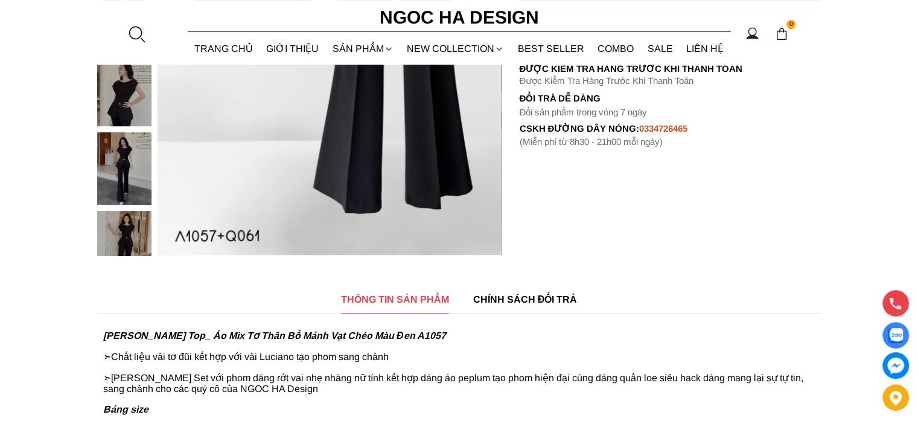
click at [130, 100] on img at bounding box center [124, 90] width 54 height 72
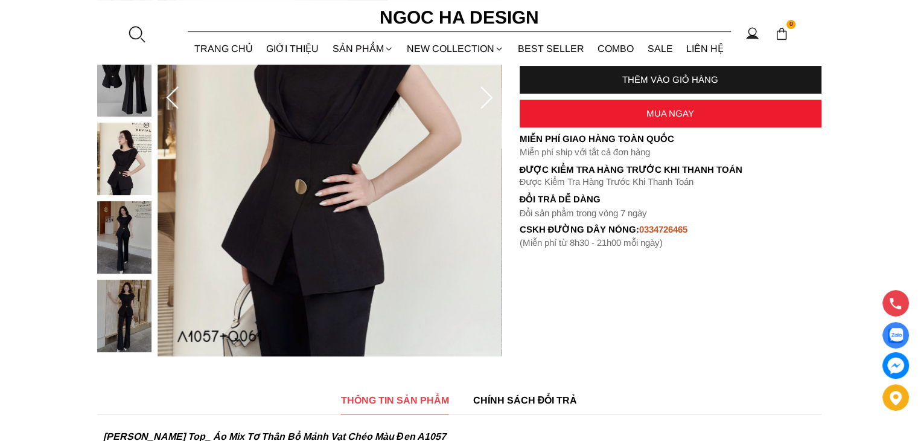
scroll to position [302, 0]
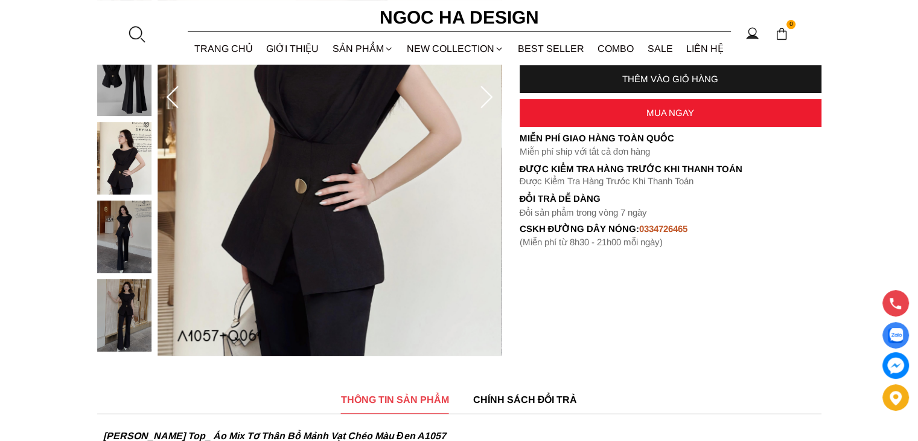
click at [133, 255] on img at bounding box center [124, 236] width 54 height 72
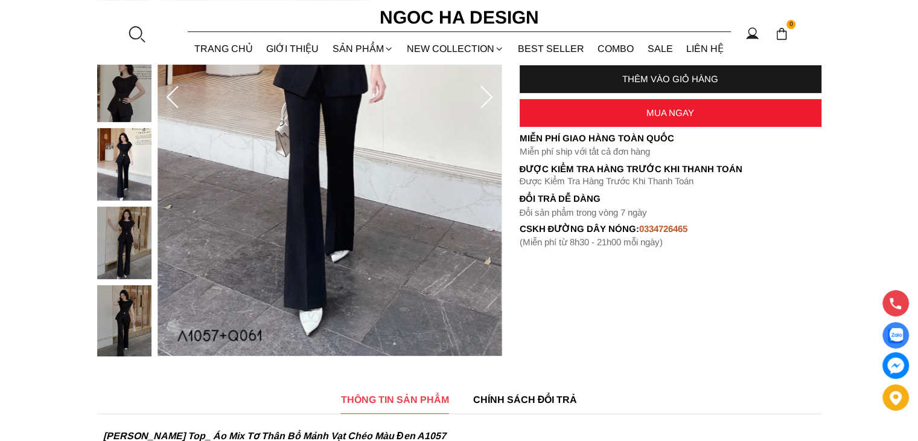
click at [126, 333] on img at bounding box center [124, 321] width 54 height 72
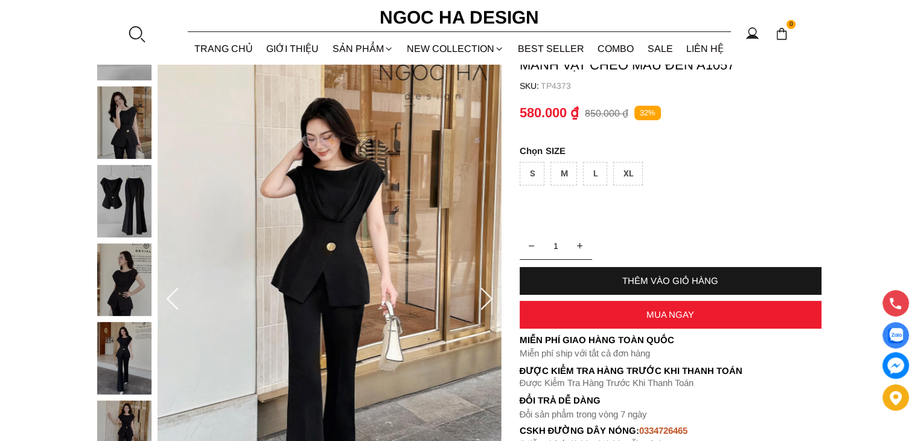
scroll to position [0, 0]
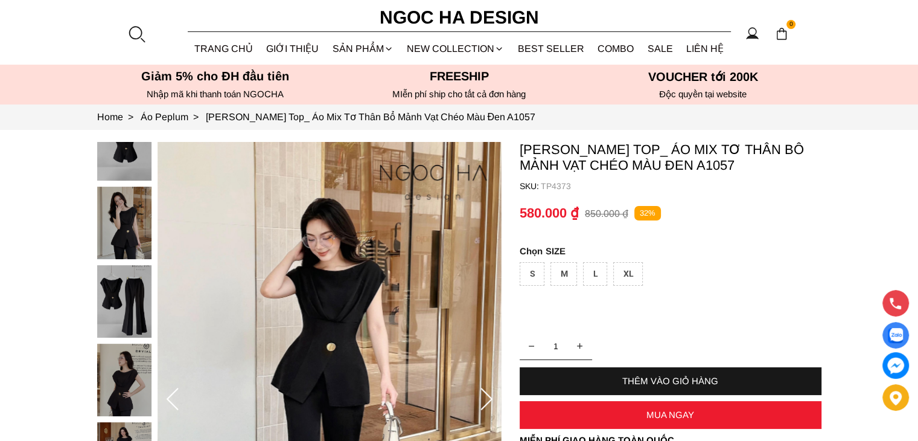
click at [132, 162] on div at bounding box center [127, 344] width 60 height 628
click at [136, 244] on img at bounding box center [124, 223] width 54 height 72
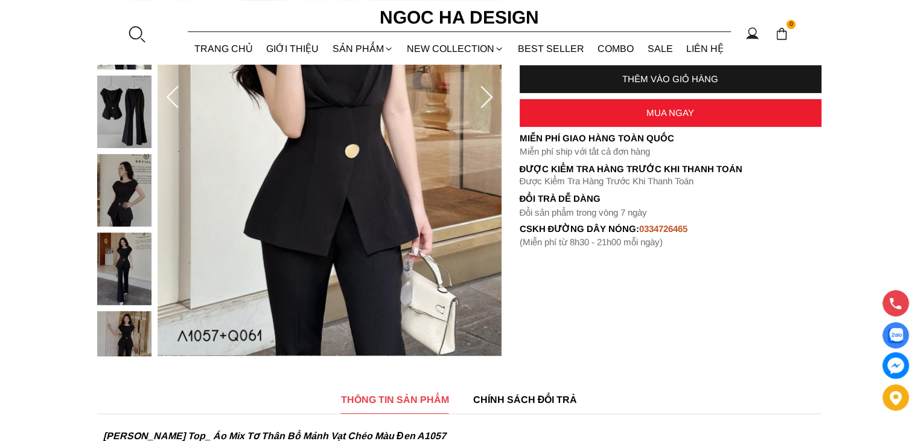
scroll to position [201, 0]
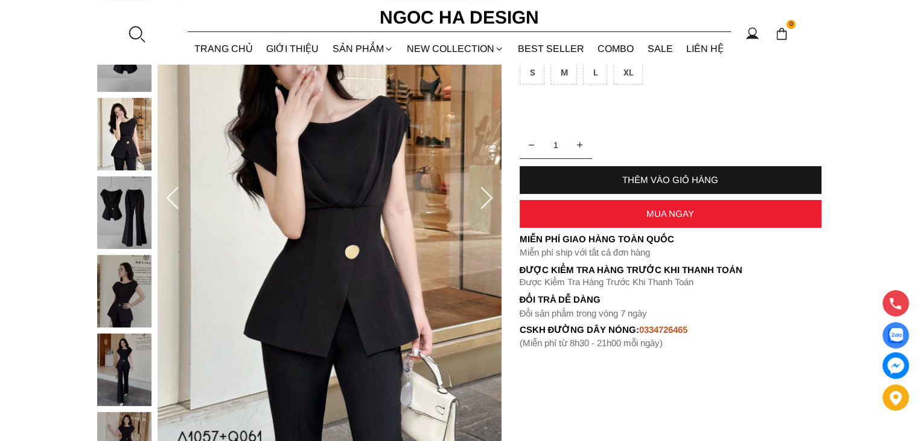
click at [138, 212] on img at bounding box center [124, 212] width 54 height 72
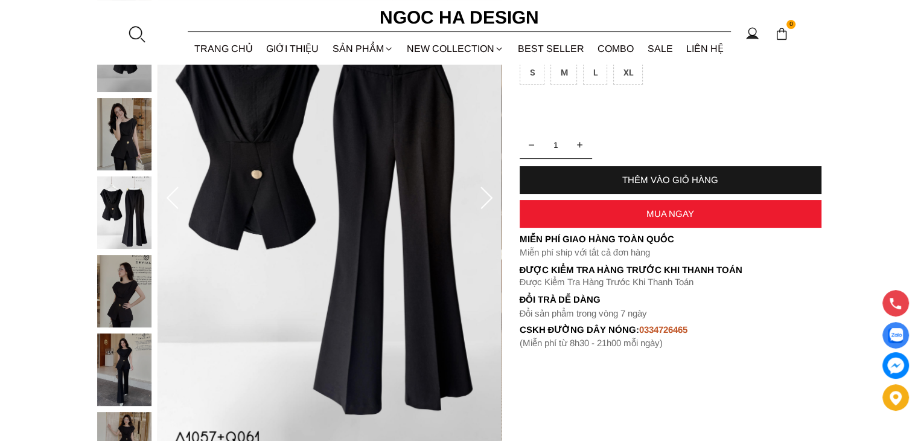
click at [110, 358] on div at bounding box center [127, 255] width 60 height 628
click at [130, 224] on img at bounding box center [124, 212] width 54 height 72
click at [133, 134] on img at bounding box center [124, 134] width 54 height 72
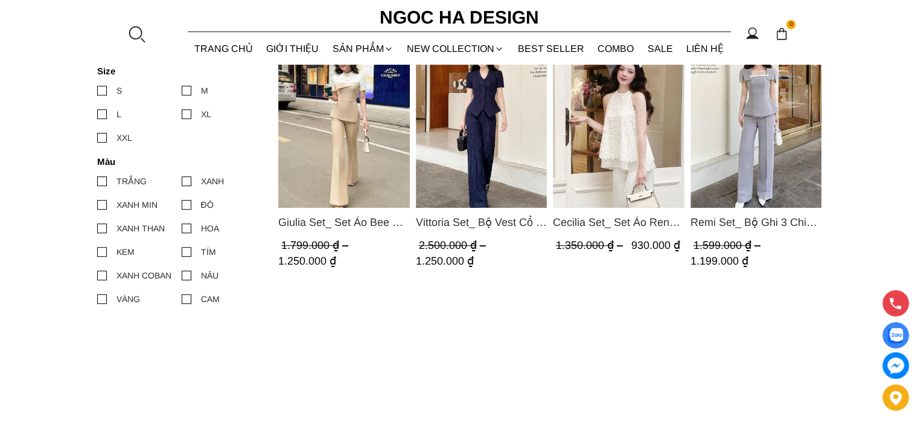
scroll to position [503, 0]
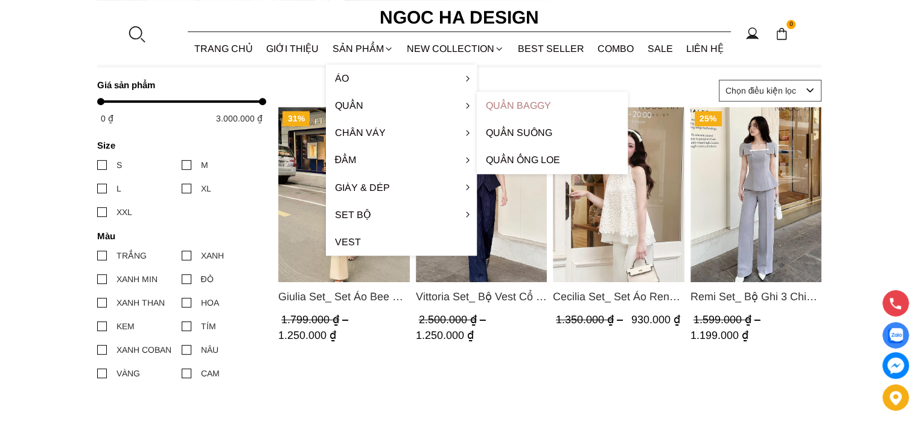
click at [513, 107] on link "Quần Baggy" at bounding box center [552, 105] width 151 height 27
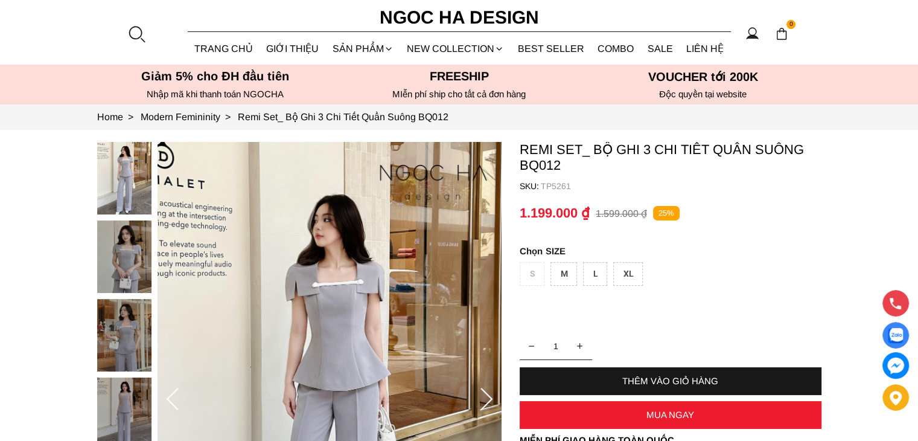
scroll to position [100, 0]
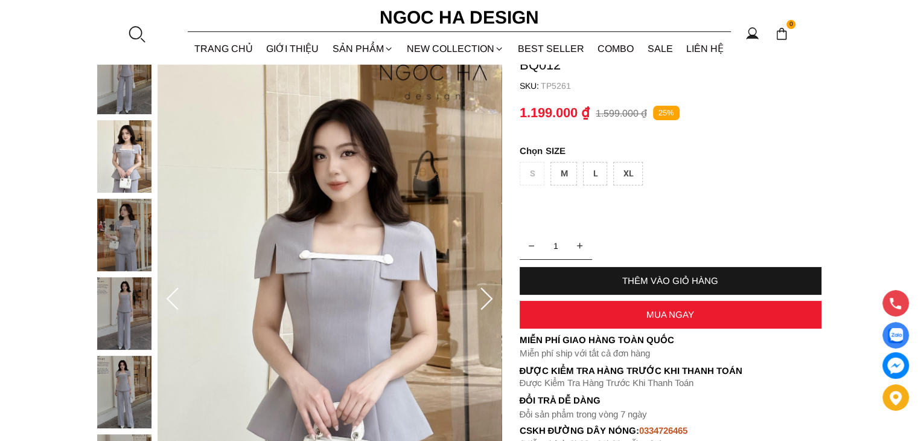
click at [123, 305] on div at bounding box center [127, 277] width 60 height 471
click at [121, 246] on img at bounding box center [124, 235] width 54 height 72
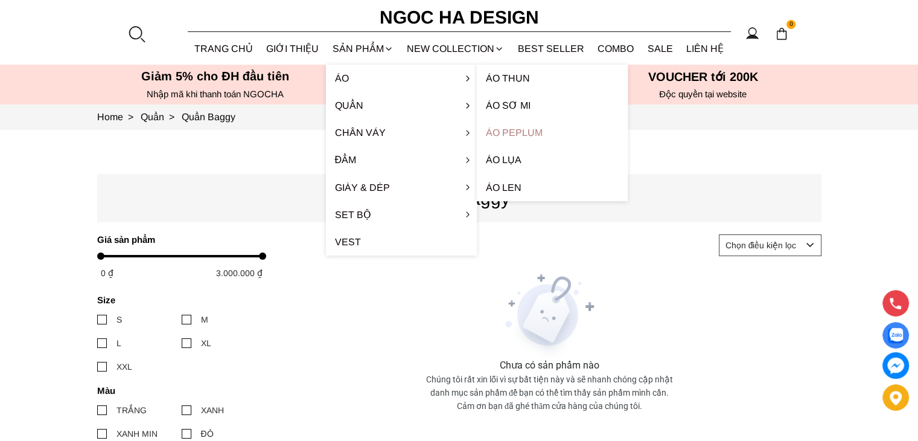
click at [499, 134] on link "Áo Peplum" at bounding box center [552, 132] width 151 height 27
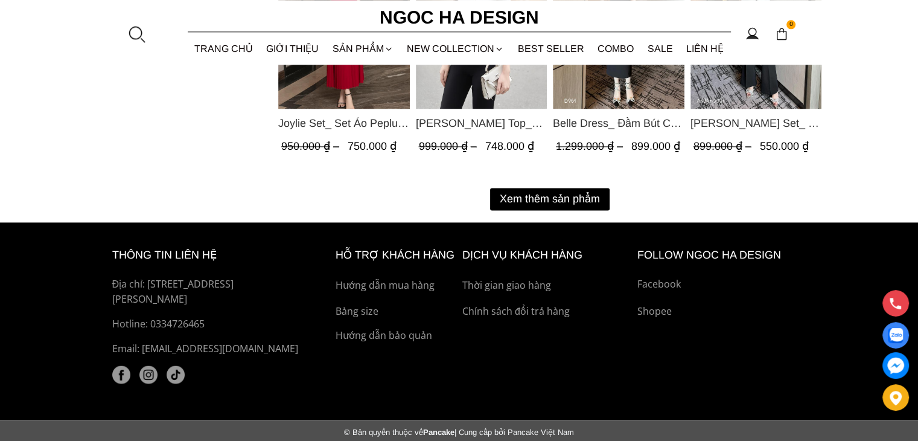
scroll to position [1691, 0]
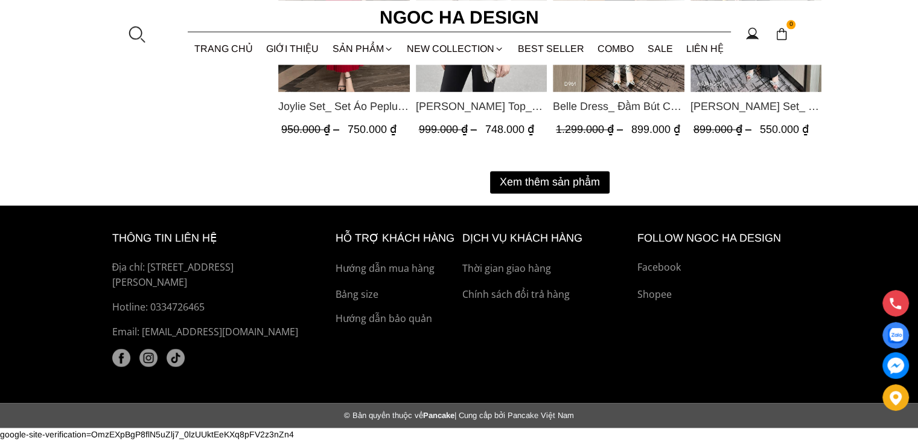
click at [522, 177] on button "Xem thêm sản phẩm" at bounding box center [550, 182] width 120 height 22
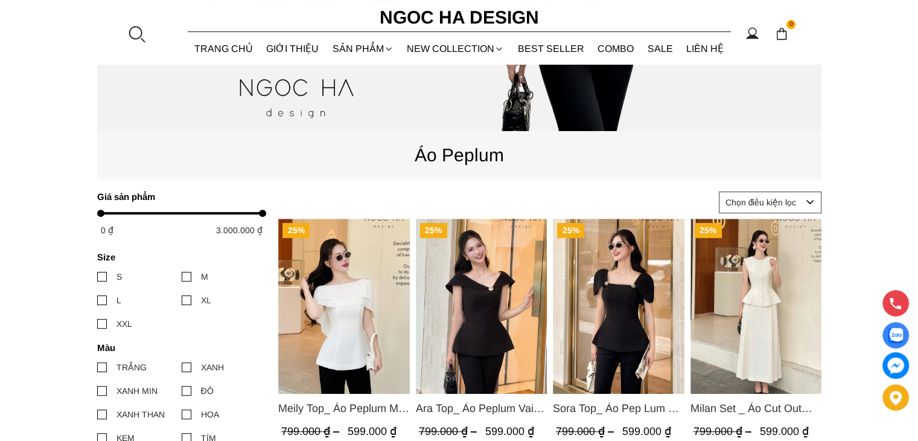
scroll to position [384, 0]
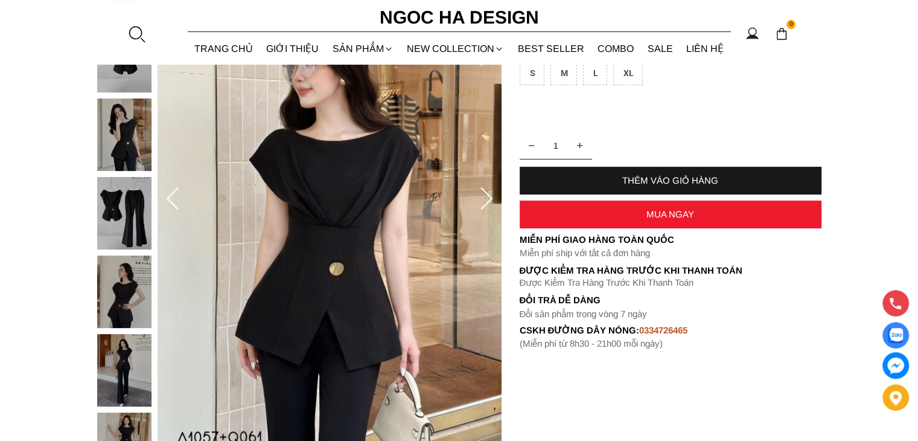
scroll to position [201, 0]
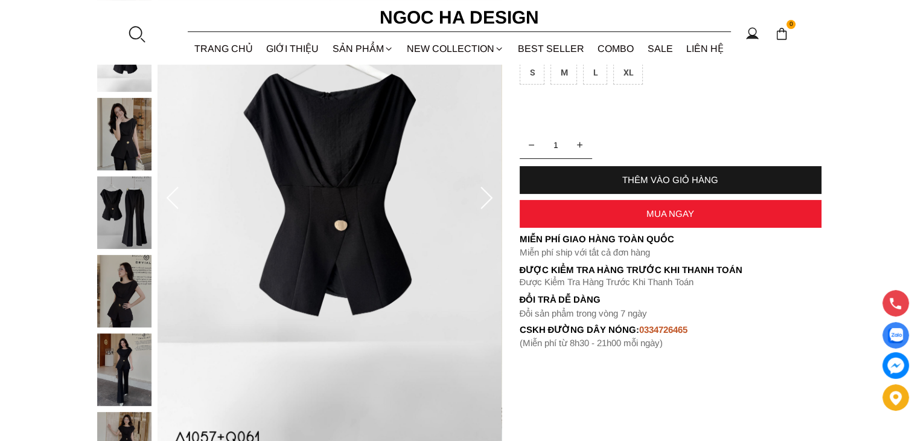
click at [119, 366] on div at bounding box center [127, 255] width 60 height 628
click at [132, 319] on img at bounding box center [124, 291] width 54 height 72
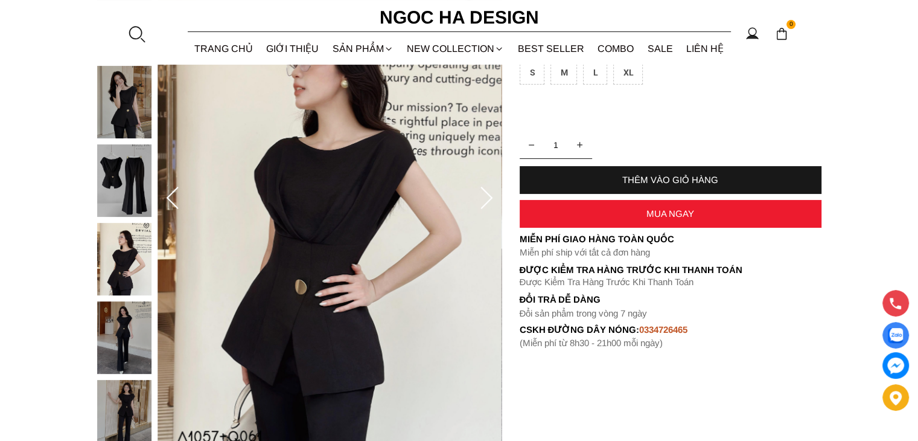
click at [136, 113] on img at bounding box center [124, 102] width 54 height 72
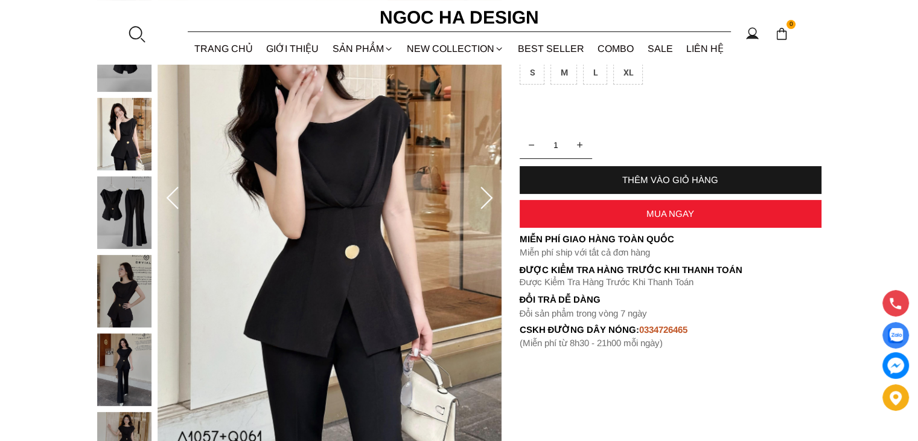
click at [122, 116] on img at bounding box center [124, 134] width 54 height 72
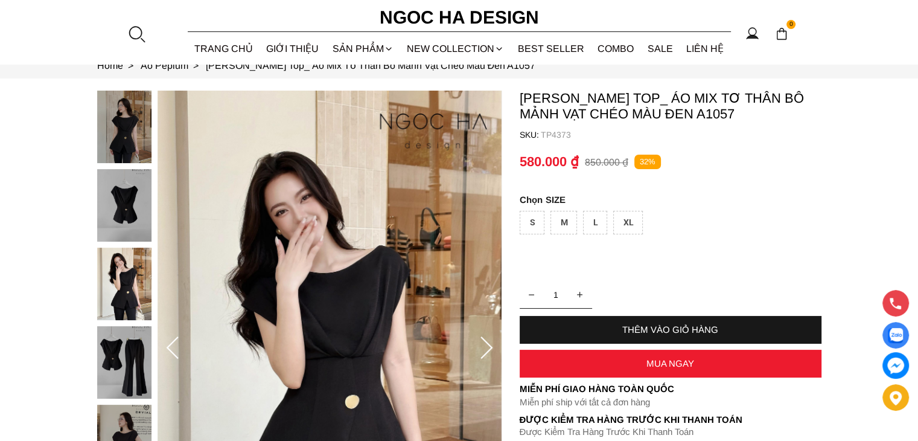
scroll to position [0, 0]
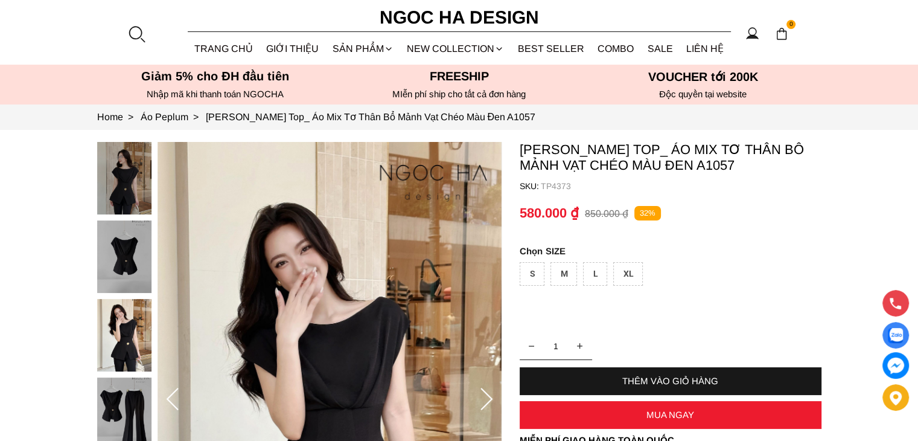
click at [132, 193] on img at bounding box center [124, 178] width 54 height 72
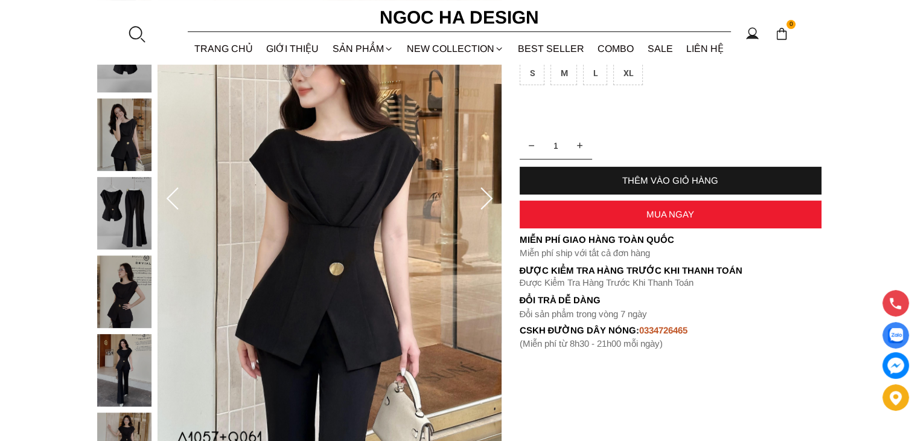
scroll to position [201, 0]
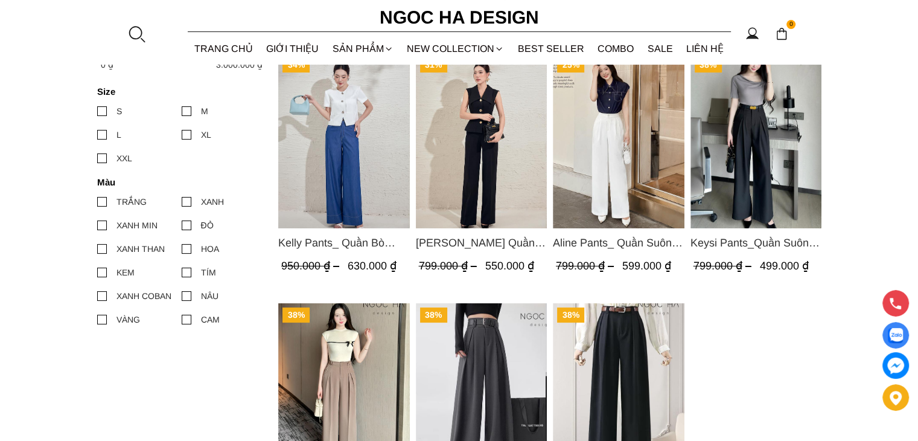
scroll to position [100, 0]
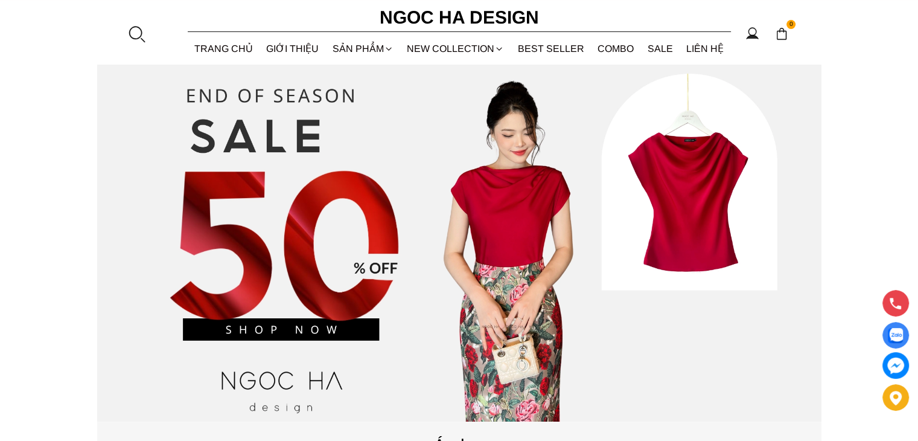
scroll to position [100, 0]
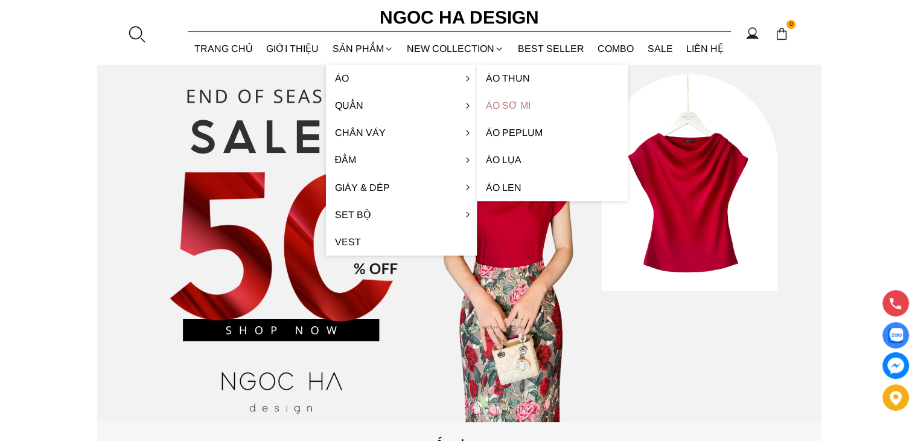
click at [503, 107] on link "Áo sơ mi" at bounding box center [552, 105] width 151 height 27
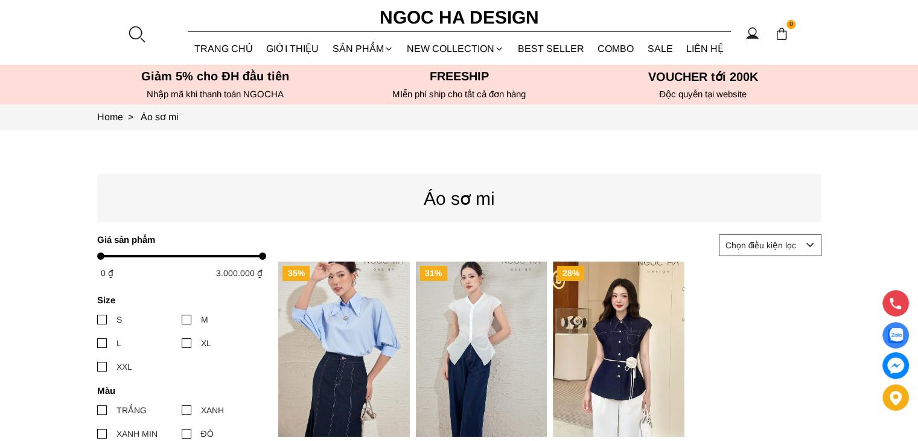
click at [785, 39] on img at bounding box center [781, 33] width 13 height 13
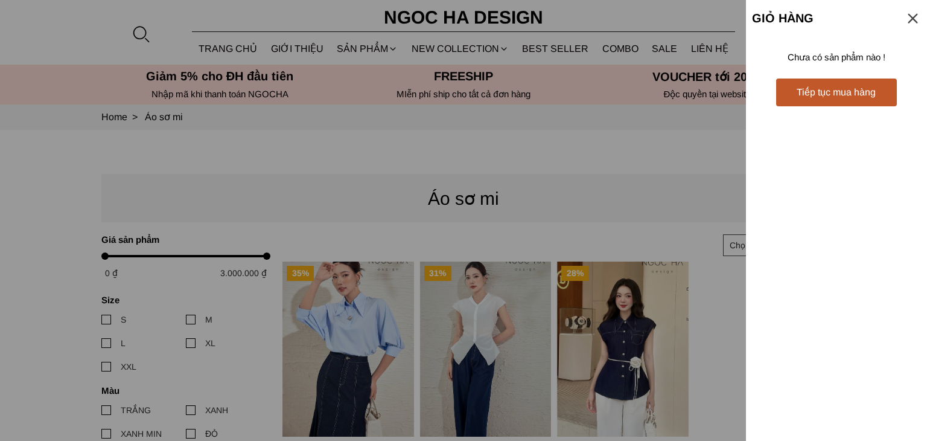
click at [908, 17] on div at bounding box center [913, 18] width 16 height 16
click at [577, 136] on div at bounding box center [463, 220] width 927 height 441
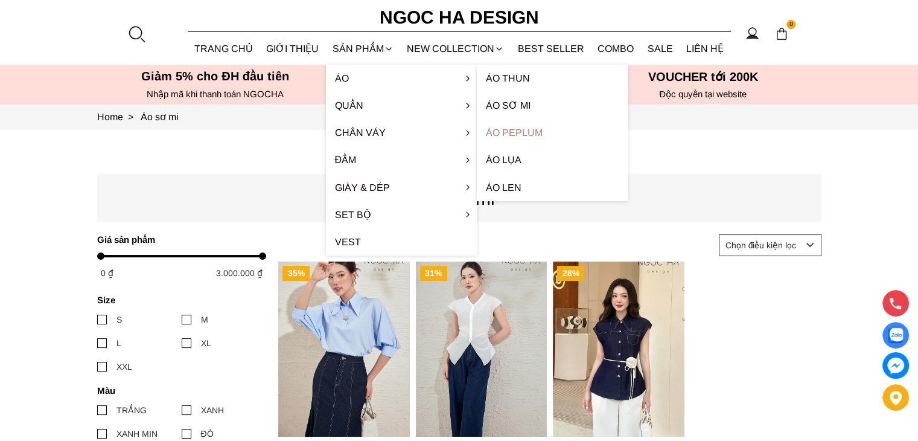
click at [516, 133] on link "Áo Peplum" at bounding box center [552, 132] width 151 height 27
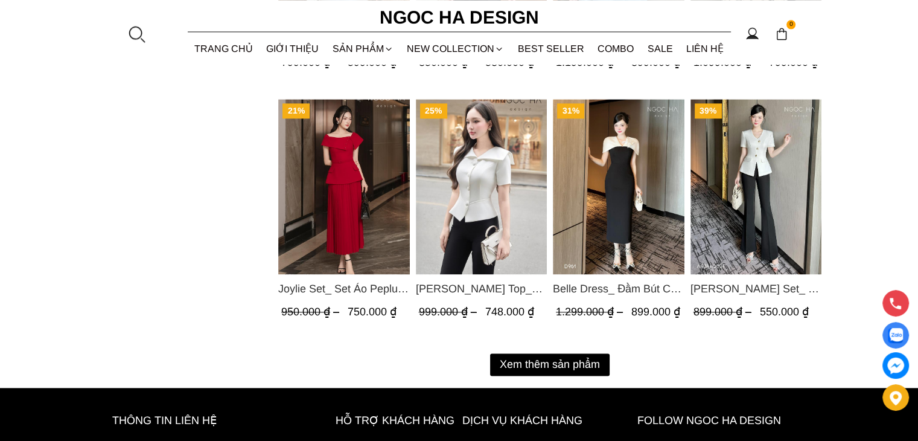
scroll to position [1609, 0]
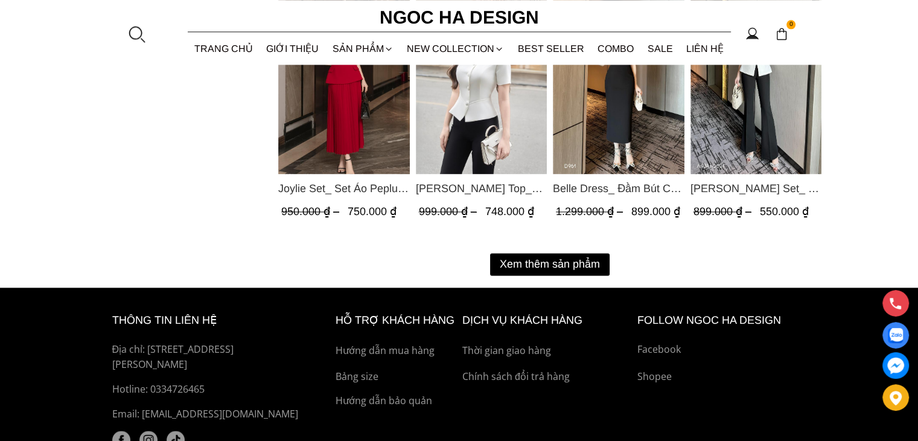
click at [566, 262] on button "Xem thêm sản phẩm" at bounding box center [550, 264] width 120 height 22
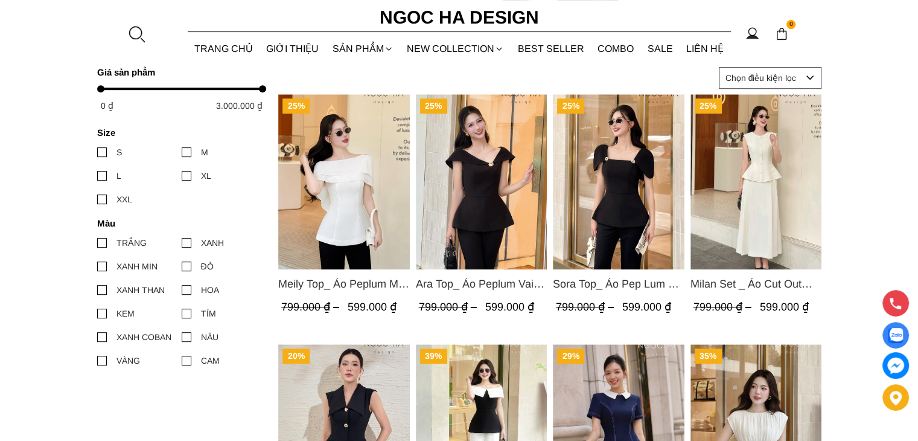
scroll to position [515, 0]
click at [765, 235] on img "Product image - Milan Set _ Áo Cut Out Tùng Không Tay Kết Hợp Chân Váy Xếp Ly A…" at bounding box center [756, 182] width 132 height 175
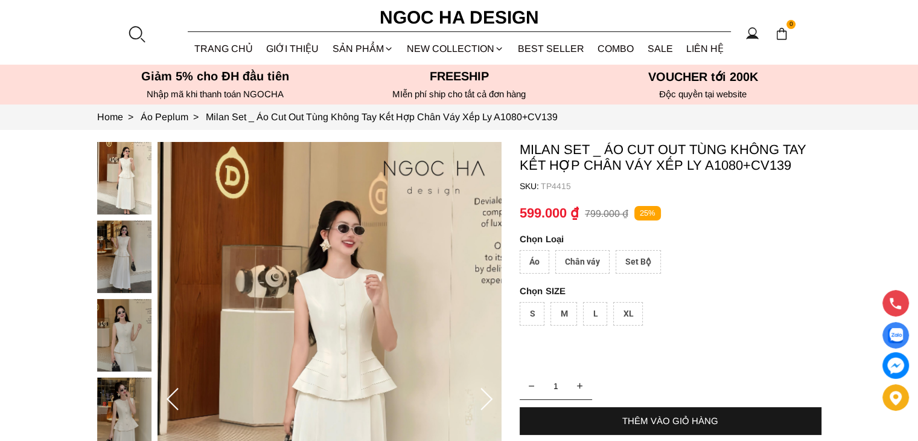
click at [538, 264] on div "Áo" at bounding box center [535, 262] width 30 height 24
click at [558, 313] on div "M" at bounding box center [563, 314] width 27 height 24
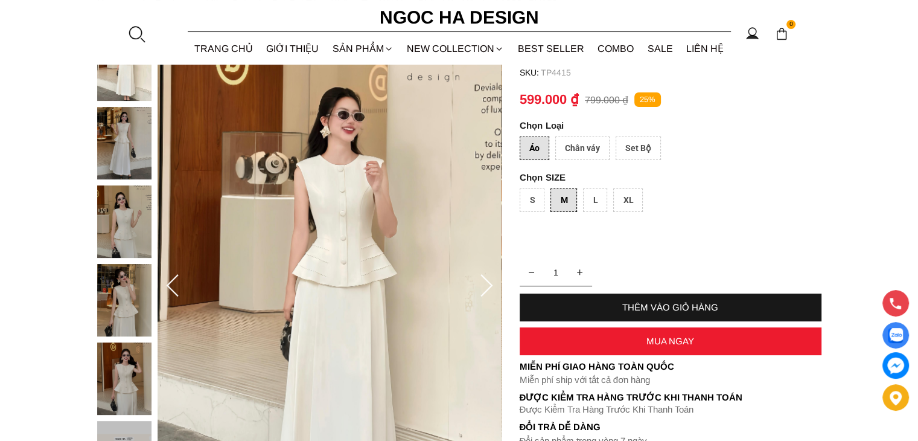
scroll to position [115, 0]
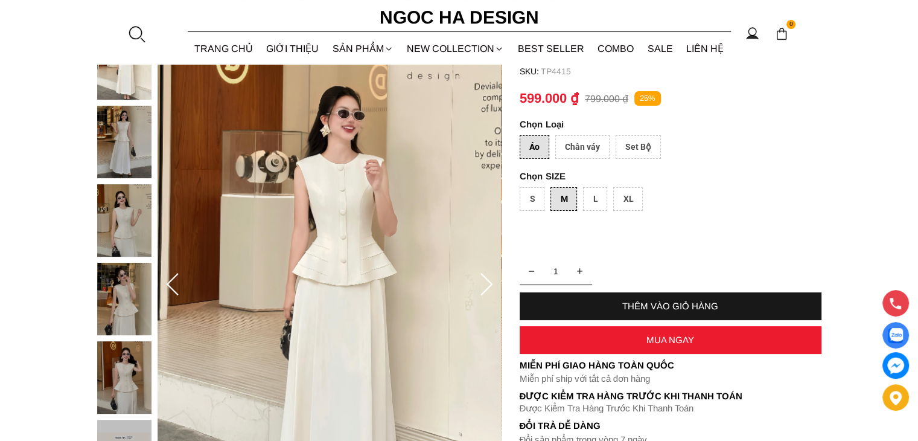
click at [662, 345] on div "MUA NGAY" at bounding box center [671, 340] width 302 height 28
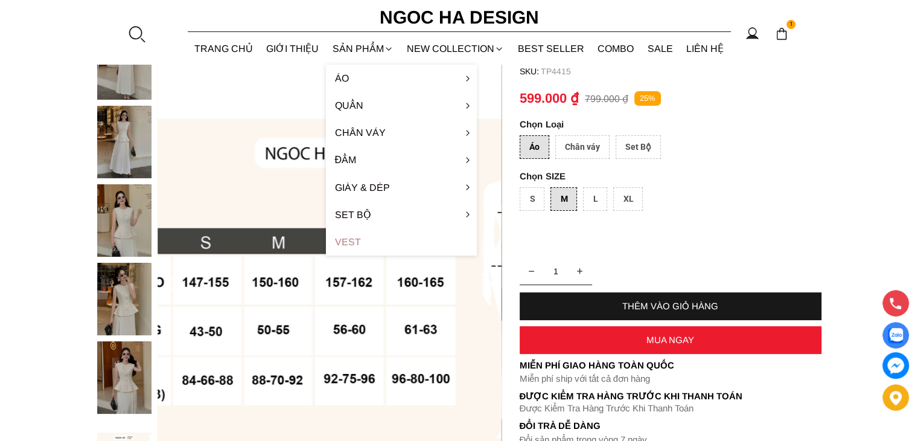
click at [377, 241] on link "Vest" at bounding box center [401, 241] width 151 height 27
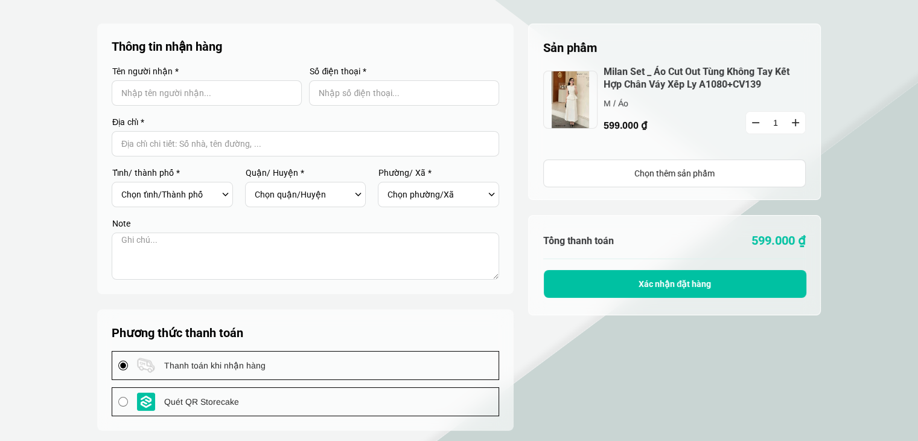
click at [258, 95] on input "Input Nhập tên người nhận..." at bounding box center [207, 92] width 190 height 25
type input "Thư"
click at [348, 100] on input "Input Nhập số điện thoại..." at bounding box center [404, 92] width 190 height 25
type input "0967686801"
click at [261, 153] on input "Input address with auto completion" at bounding box center [306, 143] width 388 height 25
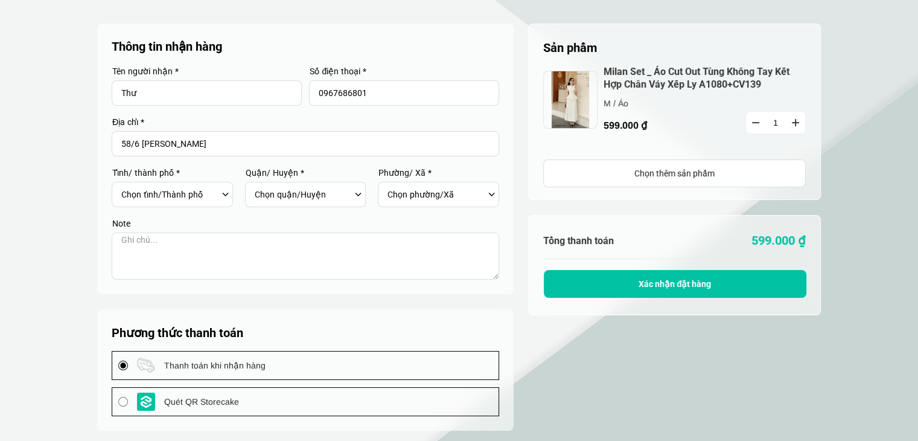
type input "58/6 võ văn hát"
click at [208, 199] on select "Chọn tỉnh/Thành phố Hà Nội Hồ Chí Minh An Giang Bà Rịa-Vũng Tàu Bắc Giang Bắc K…" at bounding box center [169, 194] width 97 height 21
select select "701"
click at [121, 184] on select "Chọn tỉnh/Thành phố Hà Nội Hồ Chí Minh An Giang Bà Rịa-Vũng Tàu Bắc Giang Bắc K…" at bounding box center [169, 194] width 97 height 21
click at [326, 183] on div "Chọn quận/Huyện Huyện Bình Chánh Huyện Cần Giờ Huyện Củ Chi Huyện Hóc Môn Huyện…" at bounding box center [305, 194] width 121 height 25
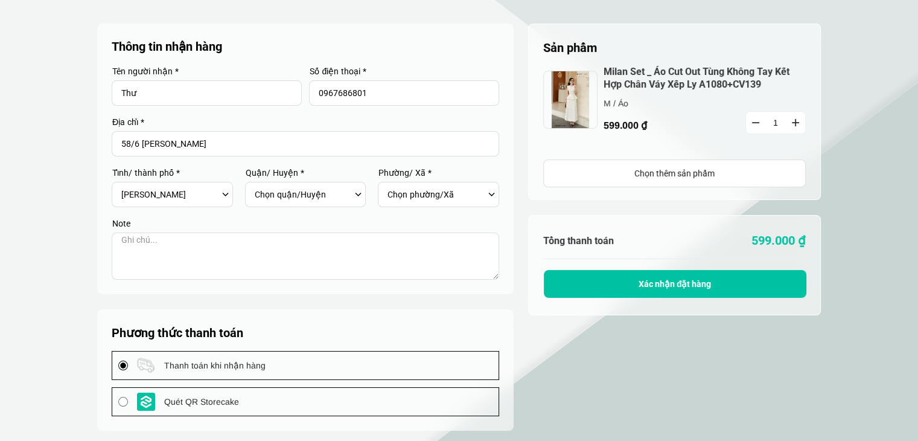
click at [336, 193] on select "Chọn quận/Huyện Huyện Bình Chánh Huyện Cần Giờ Huyện Củ Chi Huyện Hóc Môn Huyện…" at bounding box center [303, 194] width 97 height 21
select select "70133"
click at [255, 184] on select "Chọn quận/Huyện Huyện Bình Chánh Huyện Cần Giờ Huyện Củ Chi Huyện Hóc Môn Huyện…" at bounding box center [303, 194] width 97 height 21
click at [477, 193] on select "Chọn phường/Xã Phường An Khánh Phường An Lợi Đông Phường An Phú Phường Bình Chi…" at bounding box center [436, 194] width 97 height 21
select select "7013345"
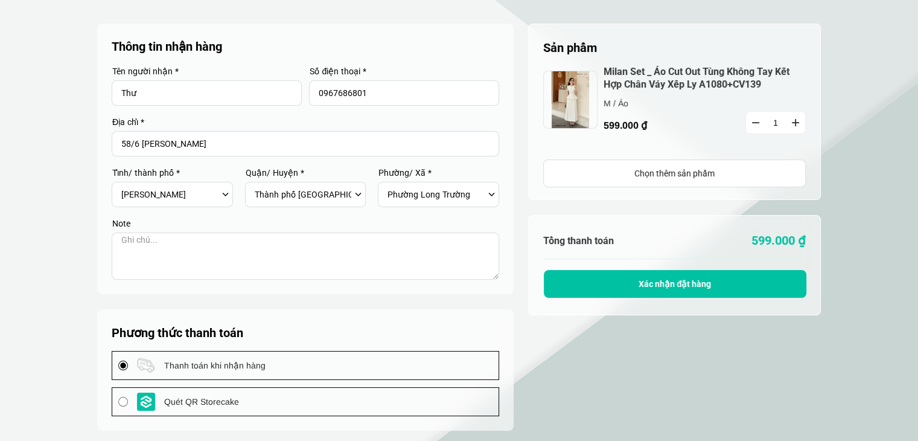
click at [388, 184] on select "Chọn phường/Xã Phường An Khánh Phường An Lợi Đông Phường An Phú Phường Bình Chi…" at bounding box center [436, 194] width 97 height 21
click at [606, 279] on button "Xác nhận đặt hàng" at bounding box center [675, 284] width 263 height 28
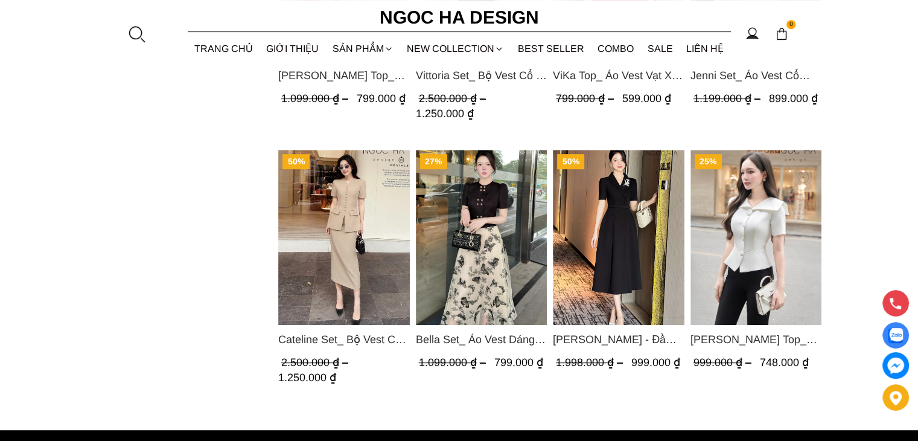
scroll to position [628, 0]
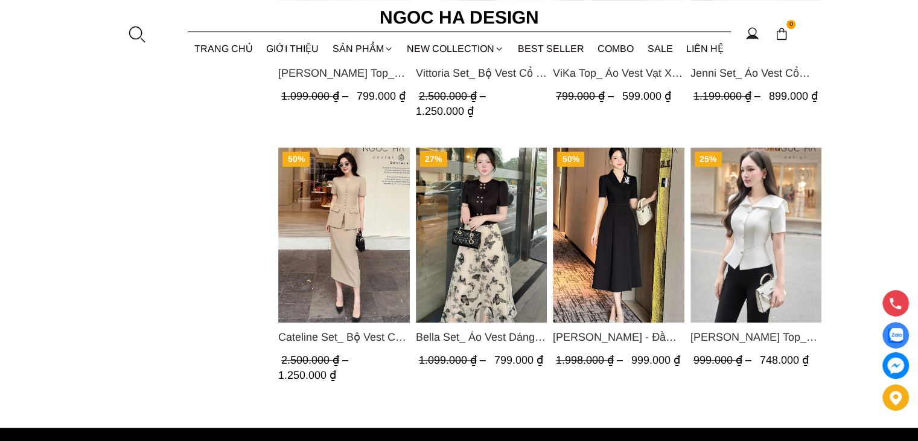
click at [485, 205] on img "Product image - Bella Set_ Áo Vest Dáng Lửng Cúc Đồng, Chân Váy Họa Tiết Bướm A…" at bounding box center [481, 234] width 132 height 175
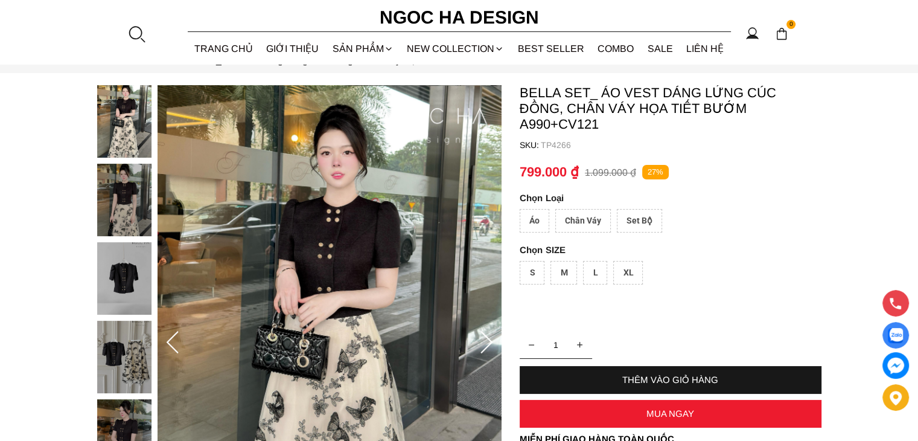
scroll to position [60, 0]
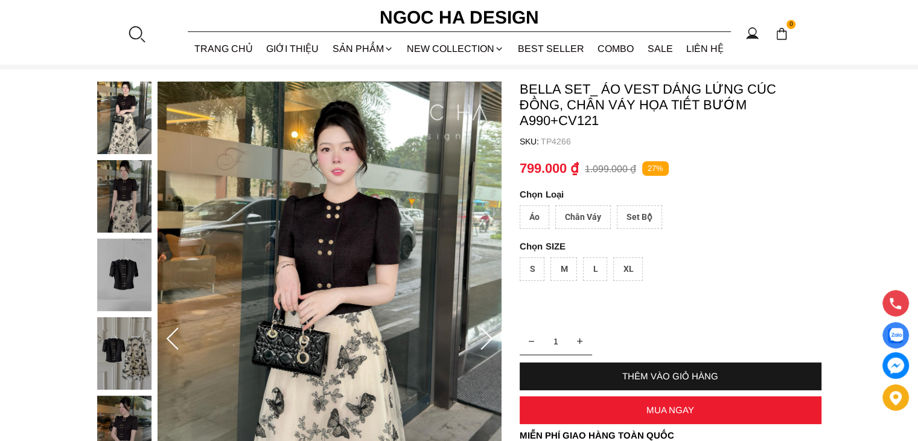
click at [128, 291] on img at bounding box center [124, 274] width 54 height 72
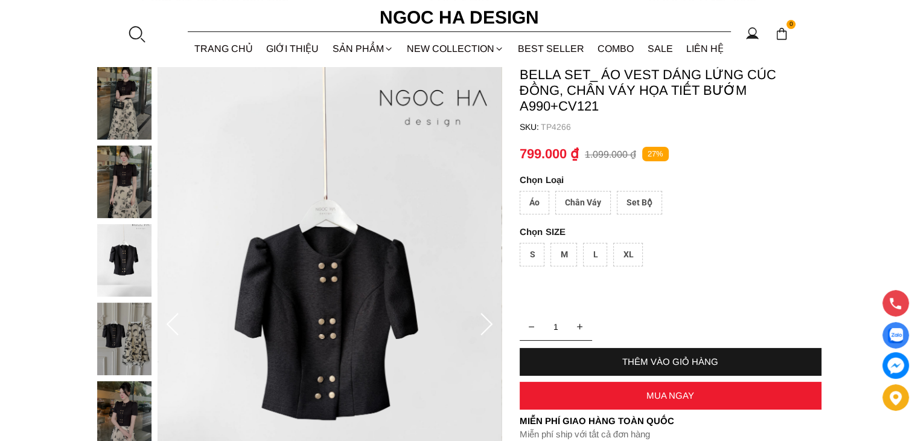
scroll to position [74, 0]
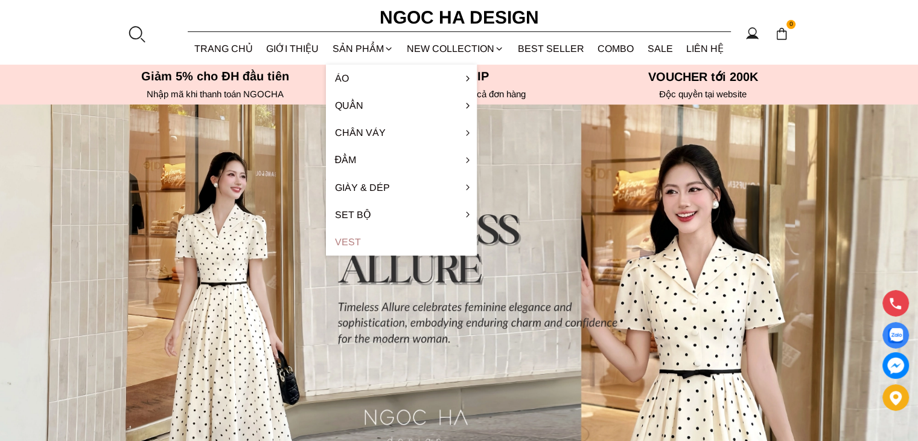
click at [352, 240] on link "Vest" at bounding box center [401, 241] width 151 height 27
